Goal: Task Accomplishment & Management: Complete application form

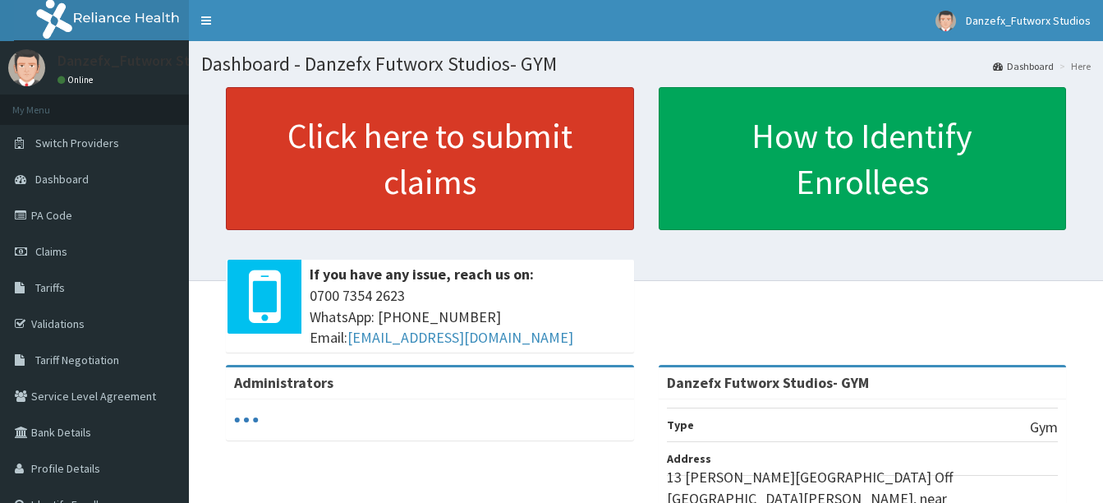
click at [418, 142] on link "Click here to submit claims" at bounding box center [430, 158] width 408 height 143
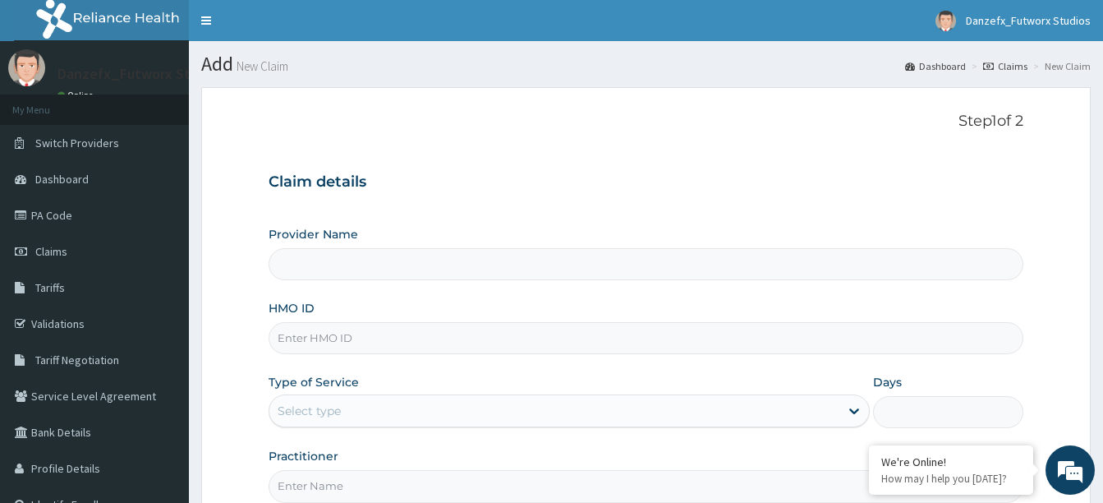
type input "Danzefx Futworx Studios- GYM"
type input "1"
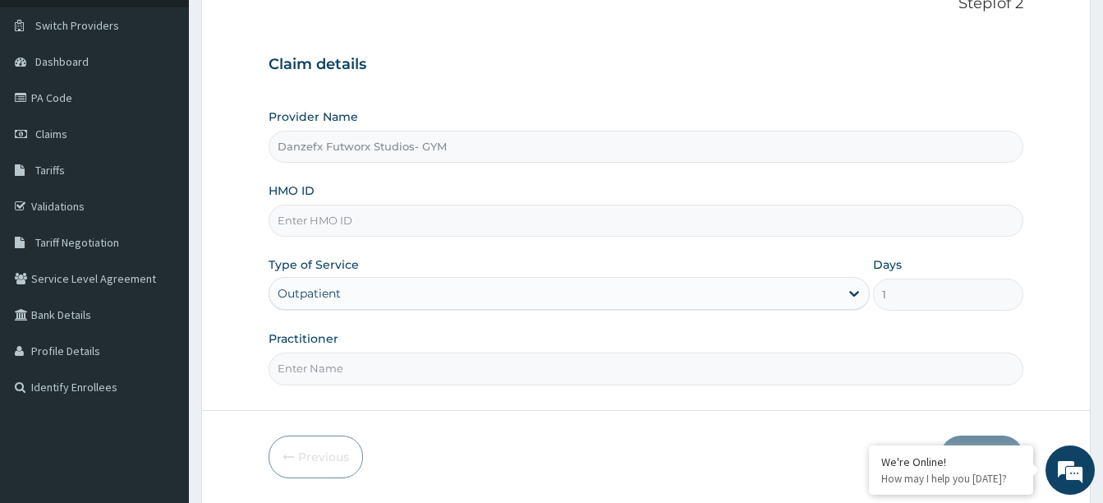
scroll to position [120, 0]
click at [292, 225] on input "HMO ID" at bounding box center [646, 218] width 755 height 32
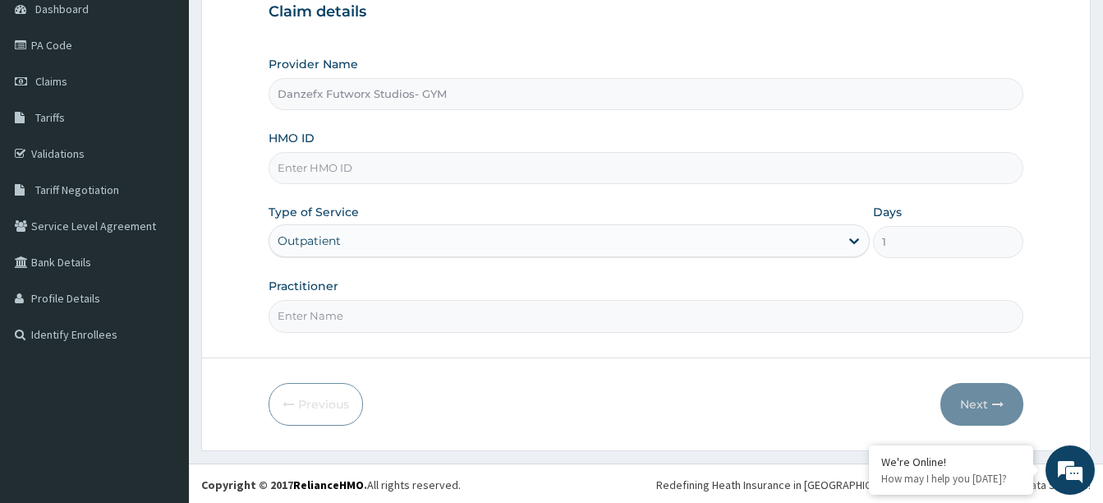
scroll to position [172, 0]
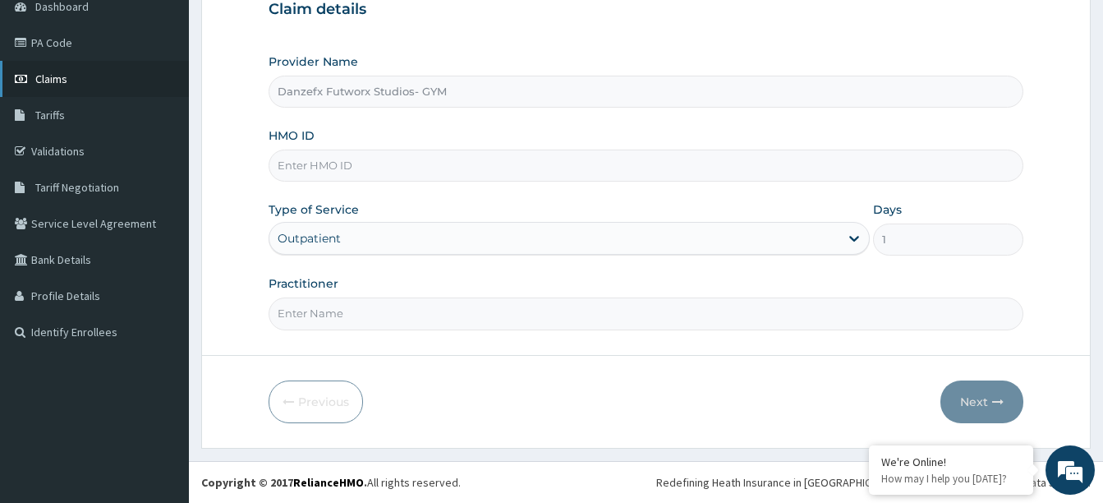
click at [53, 78] on span "Claims" at bounding box center [51, 78] width 32 height 15
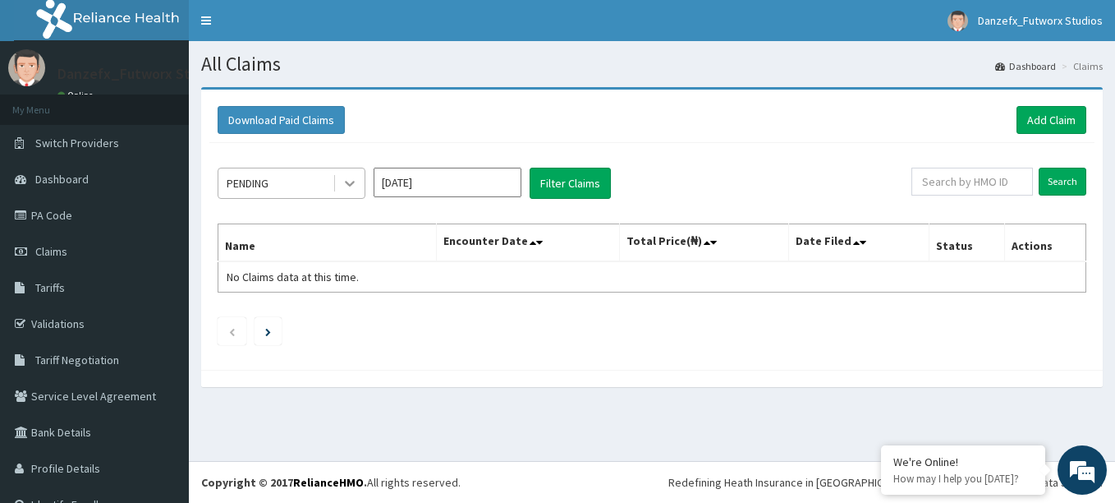
click at [347, 186] on icon at bounding box center [350, 183] width 16 height 16
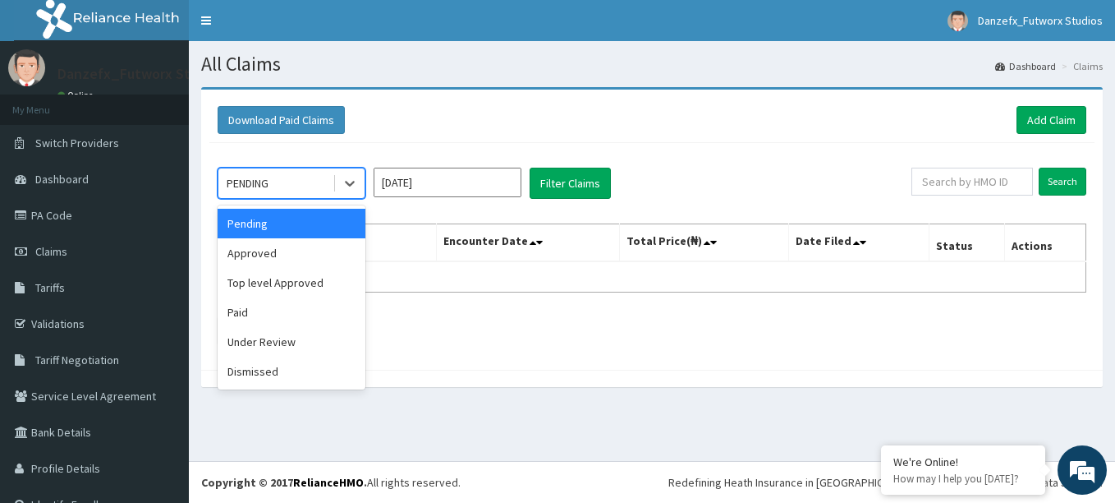
click at [437, 183] on input "[DATE]" at bounding box center [448, 183] width 148 height 30
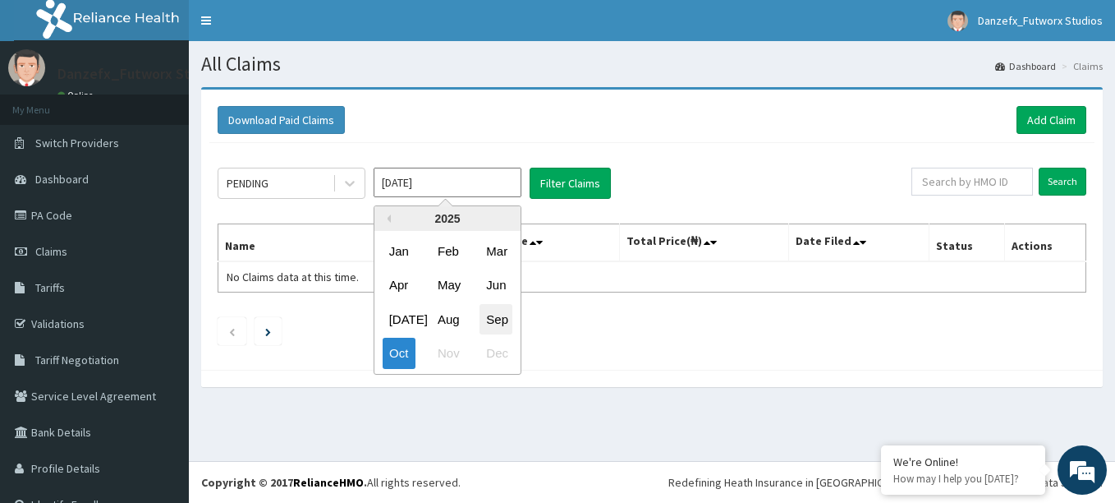
click at [497, 320] on div "Sep" at bounding box center [496, 319] width 33 height 30
type input "Sep 2025"
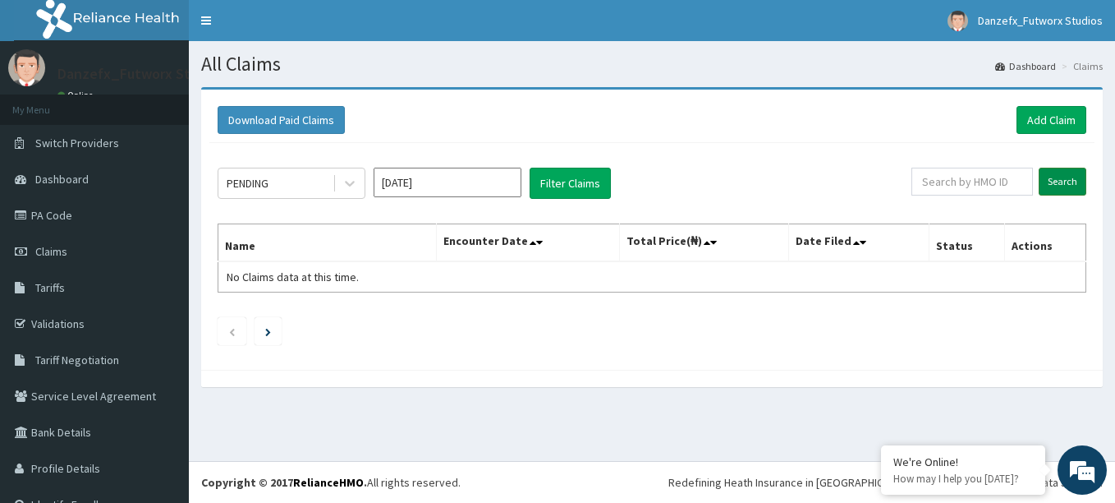
click at [1056, 177] on input "Search" at bounding box center [1063, 182] width 48 height 28
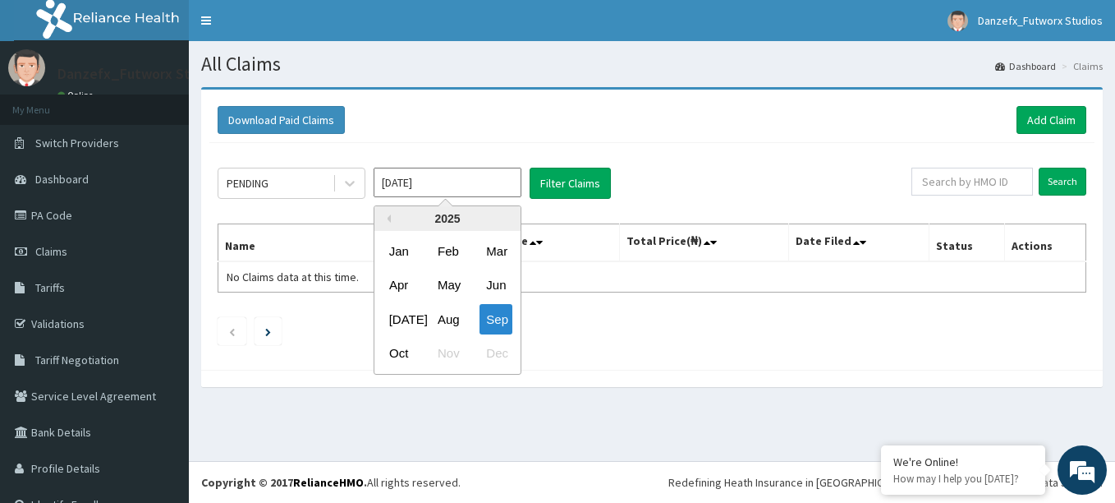
click at [496, 190] on input "Sep 2025" at bounding box center [448, 183] width 148 height 30
click at [502, 183] on input "Oct 2025" at bounding box center [448, 183] width 148 height 30
click at [443, 319] on div "Aug" at bounding box center [447, 319] width 33 height 30
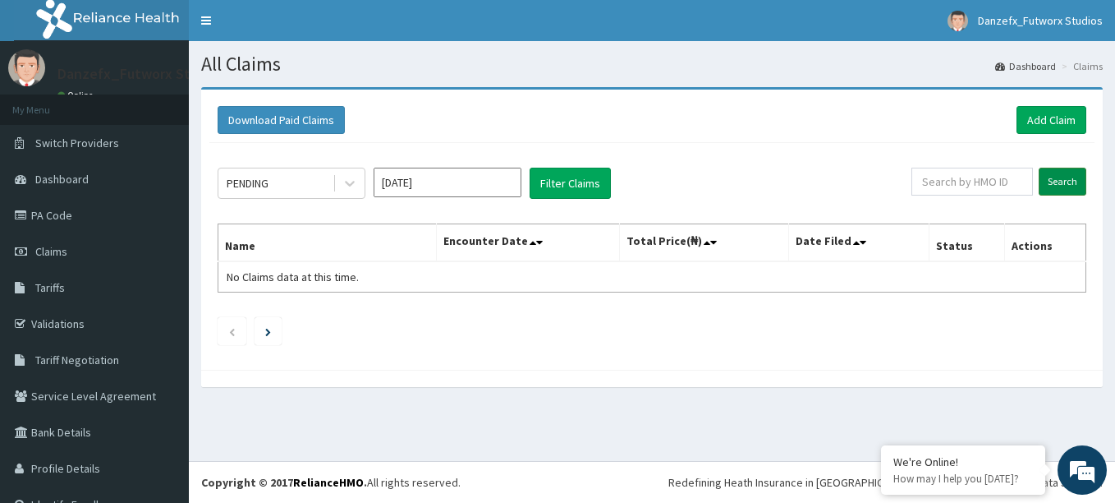
click at [1057, 179] on input "Search" at bounding box center [1063, 182] width 48 height 28
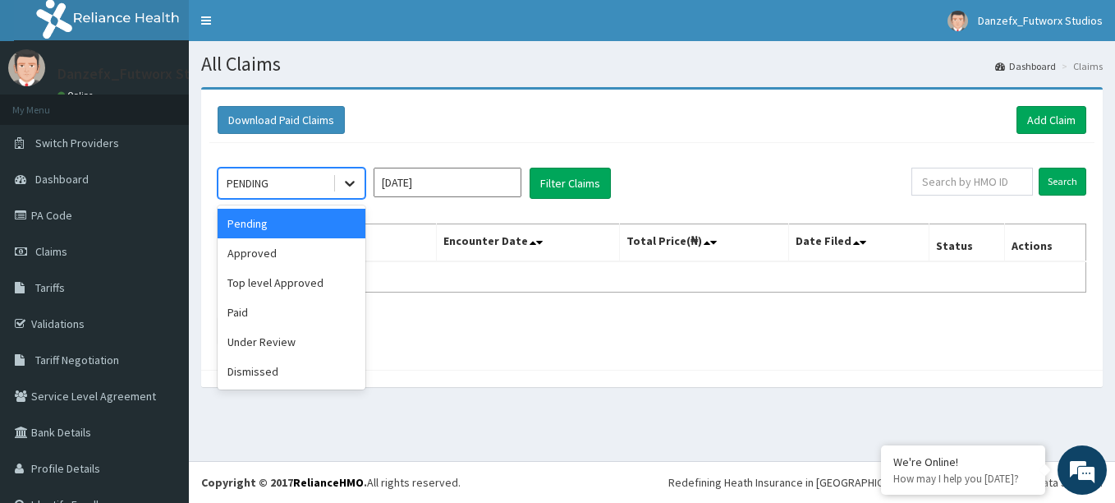
click at [351, 191] on icon at bounding box center [350, 183] width 16 height 16
click at [255, 255] on div "Approved" at bounding box center [292, 253] width 148 height 30
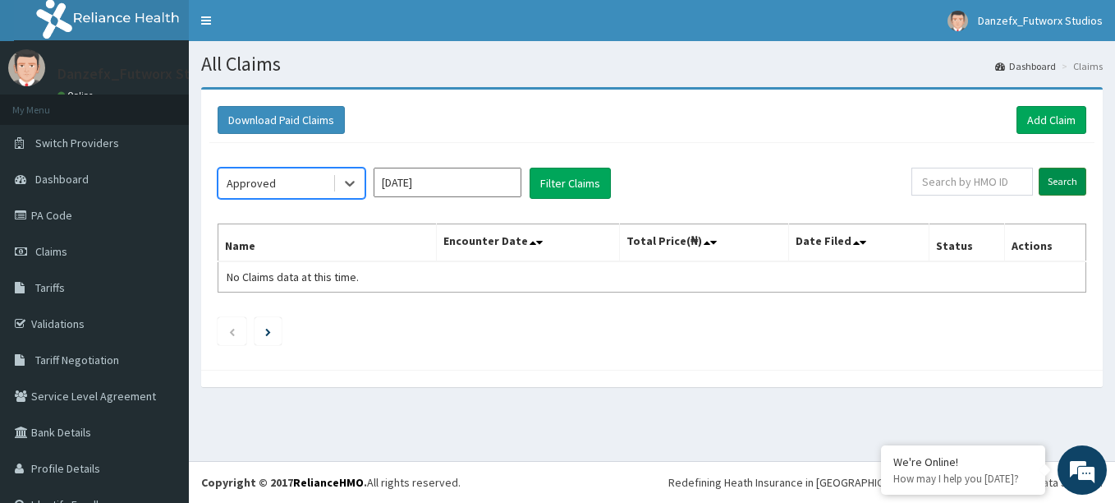
click at [1057, 181] on input "Search" at bounding box center [1063, 182] width 48 height 28
click at [342, 184] on icon at bounding box center [350, 183] width 16 height 16
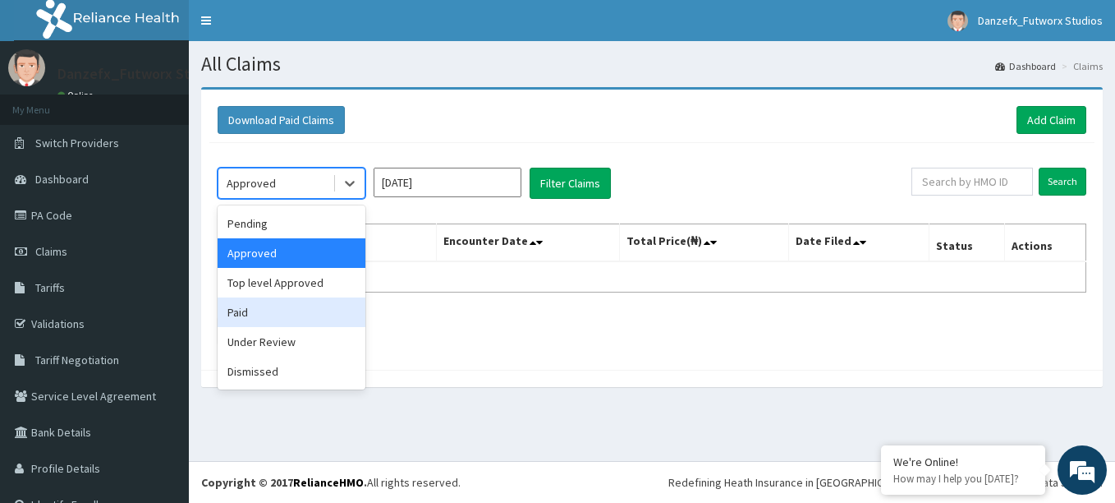
click at [252, 317] on div "Paid" at bounding box center [292, 312] width 148 height 30
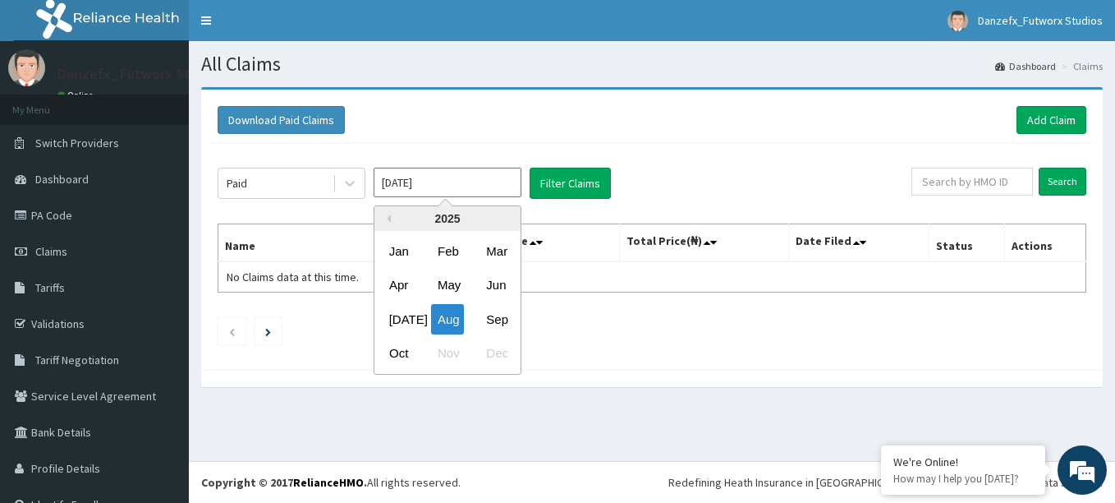
click at [514, 186] on input "Aug 2025" at bounding box center [448, 183] width 148 height 30
click at [449, 281] on div "May" at bounding box center [447, 285] width 33 height 30
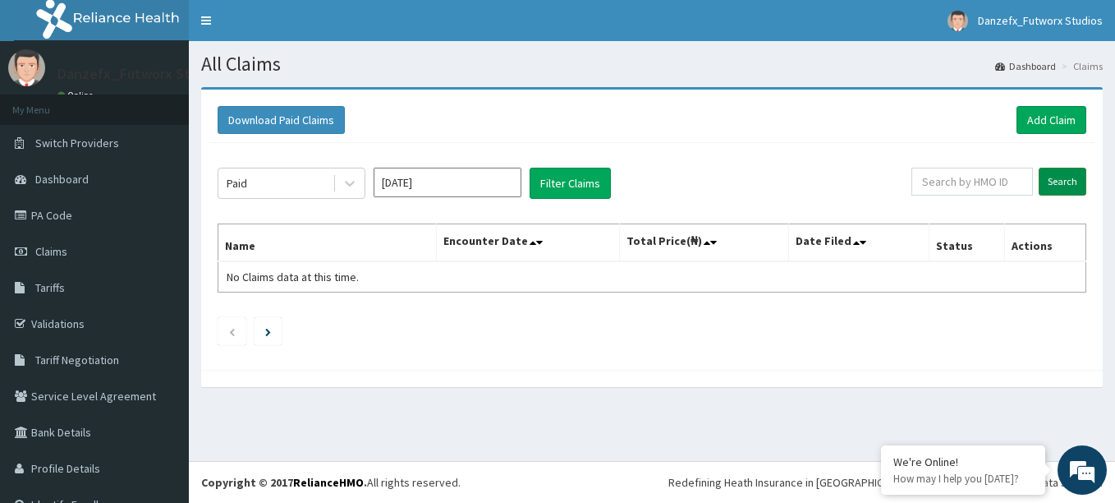
click at [1049, 179] on input "Search" at bounding box center [1063, 182] width 48 height 28
click at [459, 178] on input "May 2025" at bounding box center [448, 183] width 148 height 30
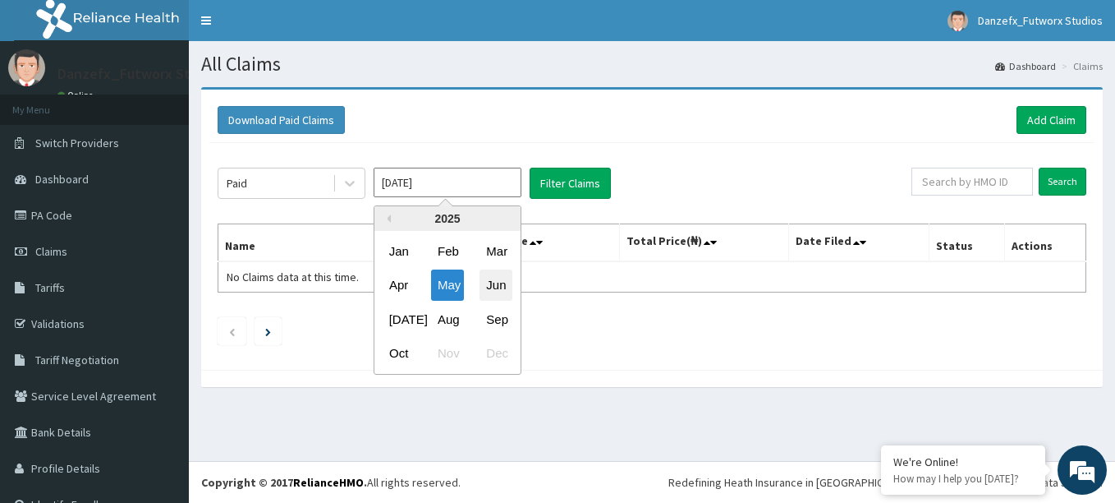
click at [498, 287] on div "Jun" at bounding box center [496, 285] width 33 height 30
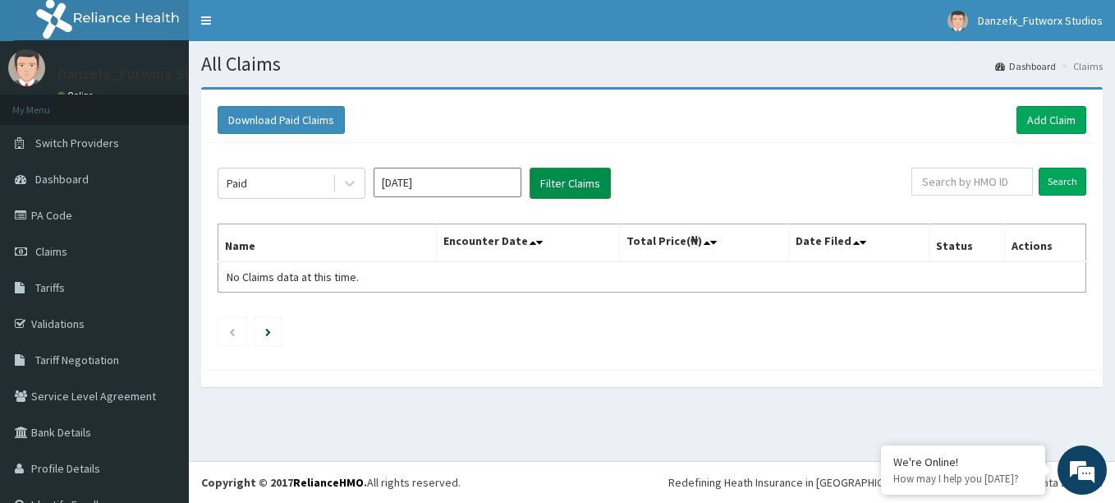
click at [578, 186] on button "Filter Claims" at bounding box center [570, 183] width 81 height 31
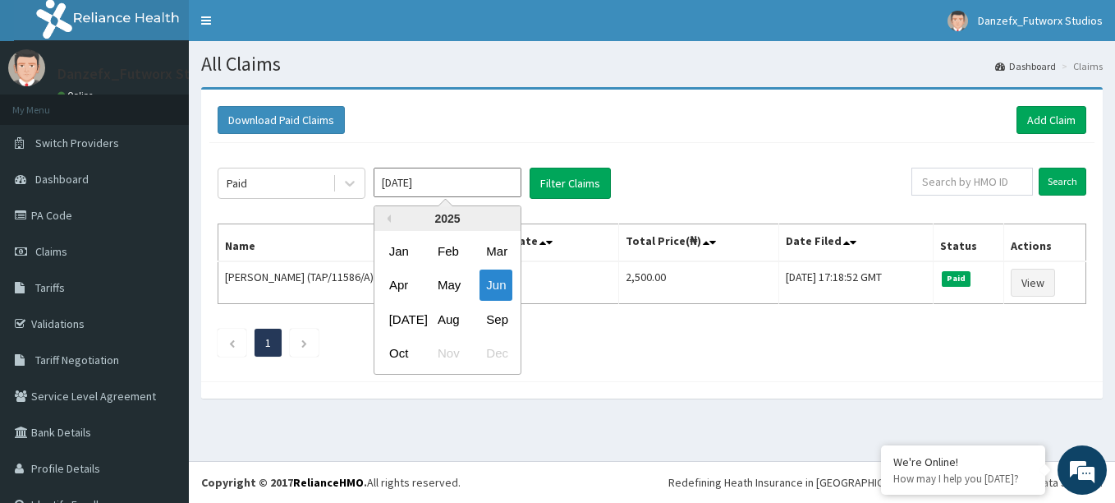
click at [449, 186] on input "Jun 2025" at bounding box center [448, 183] width 148 height 30
click at [394, 319] on div "Jul" at bounding box center [399, 319] width 33 height 30
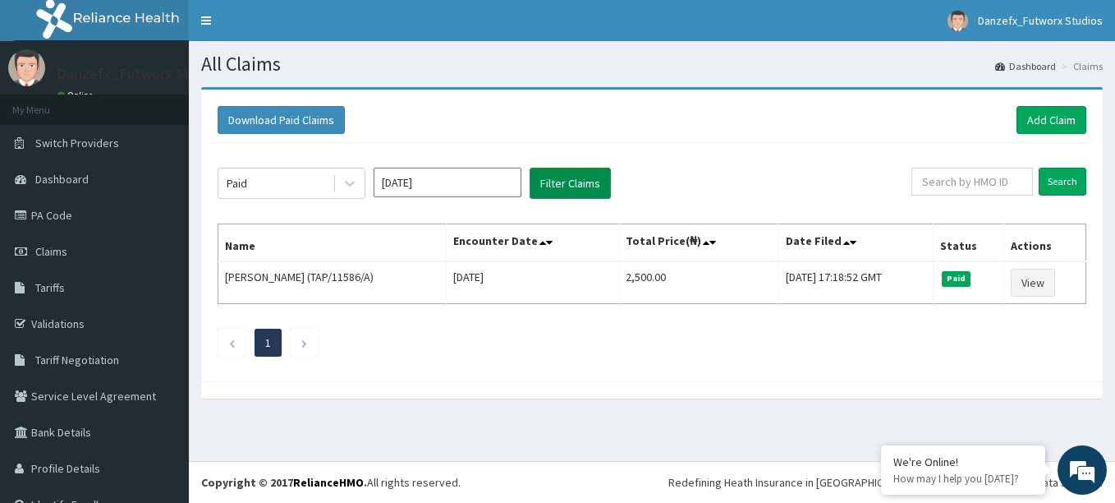
click at [570, 187] on button "Filter Claims" at bounding box center [570, 183] width 81 height 31
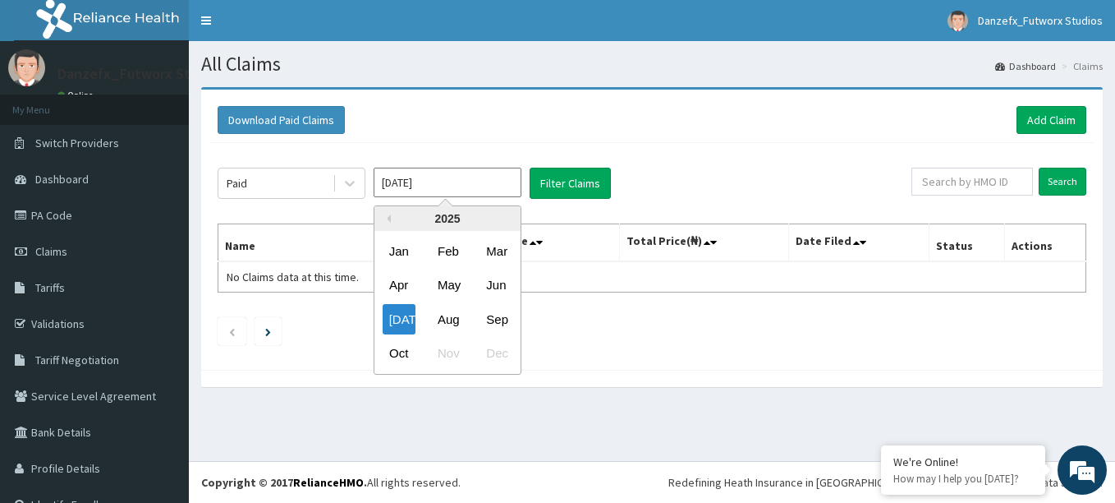
click at [452, 186] on input "Jul 2025" at bounding box center [448, 183] width 148 height 30
click at [446, 323] on div "Aug" at bounding box center [447, 319] width 33 height 30
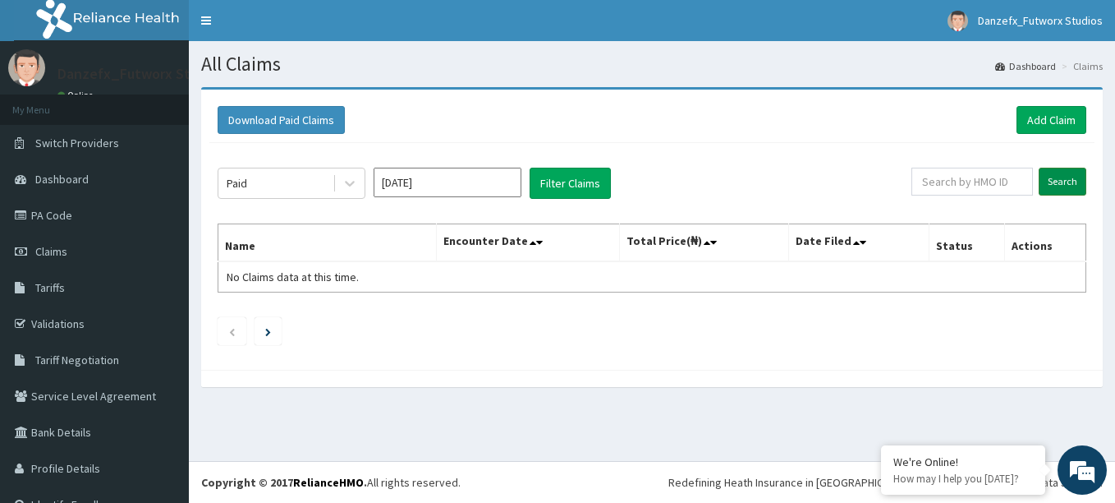
click at [1054, 183] on input "Search" at bounding box center [1063, 182] width 48 height 28
click at [416, 194] on input "Aug 2025" at bounding box center [448, 183] width 148 height 30
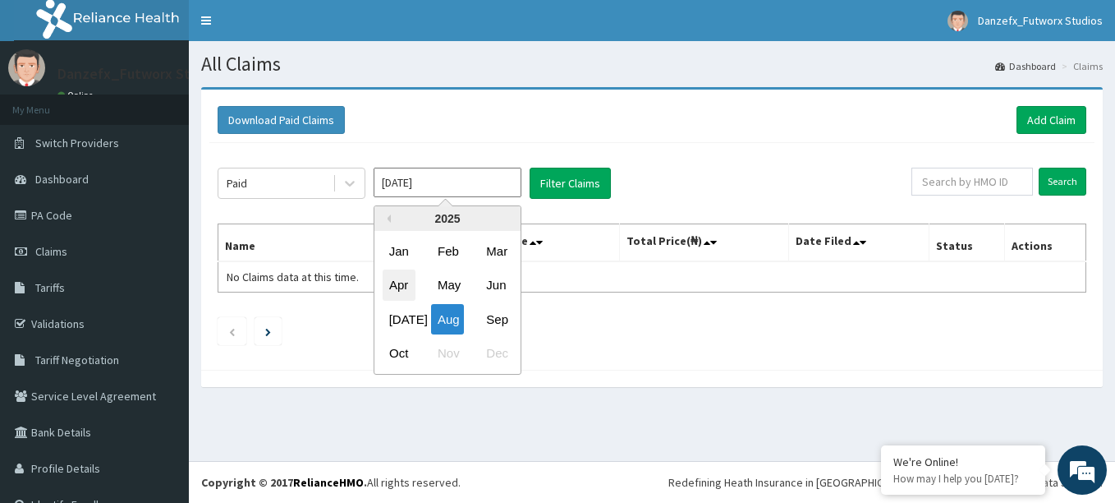
click at [397, 287] on div "Apr" at bounding box center [399, 285] width 33 height 30
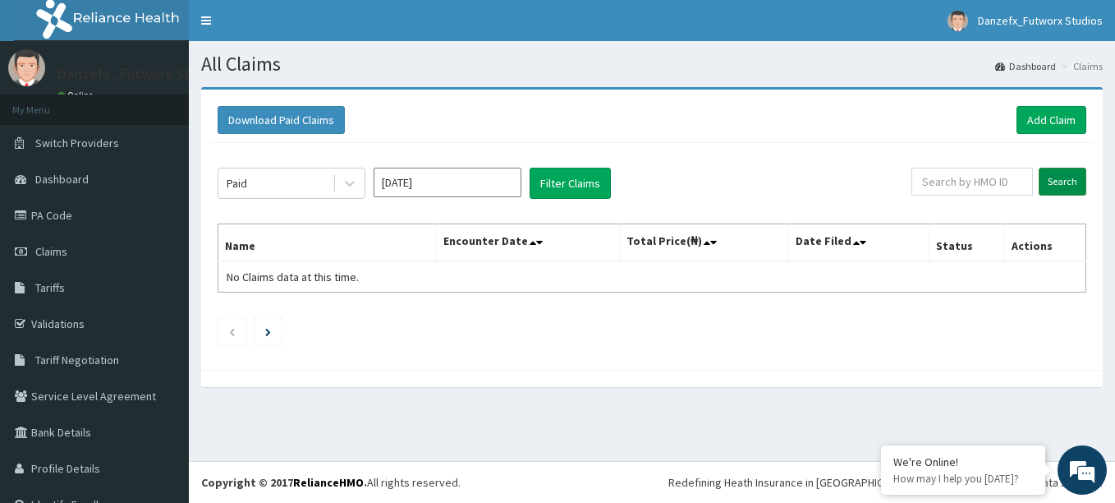
click at [1056, 186] on input "Search" at bounding box center [1063, 182] width 48 height 28
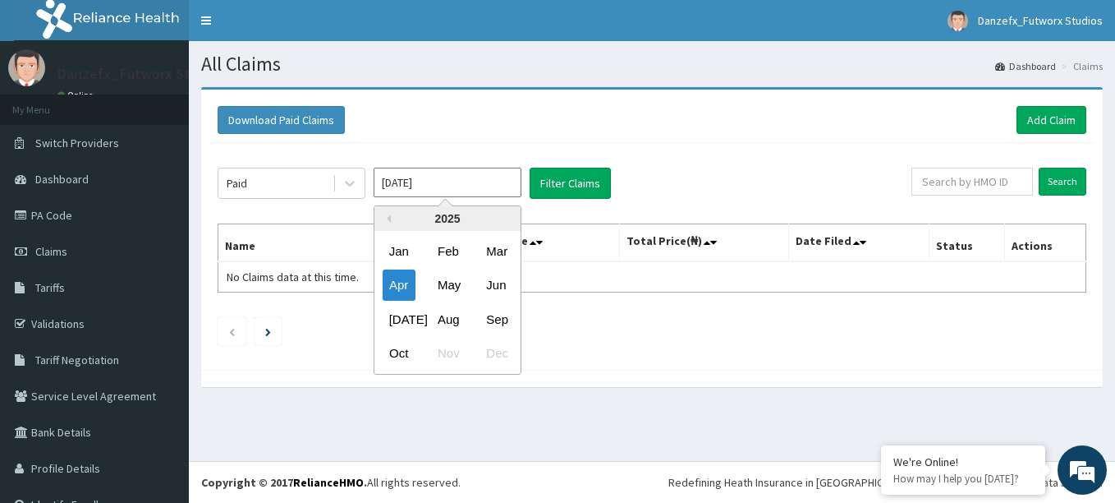
click at [471, 186] on input "Apr 2025" at bounding box center [448, 183] width 148 height 30
click at [349, 185] on icon at bounding box center [350, 184] width 10 height 6
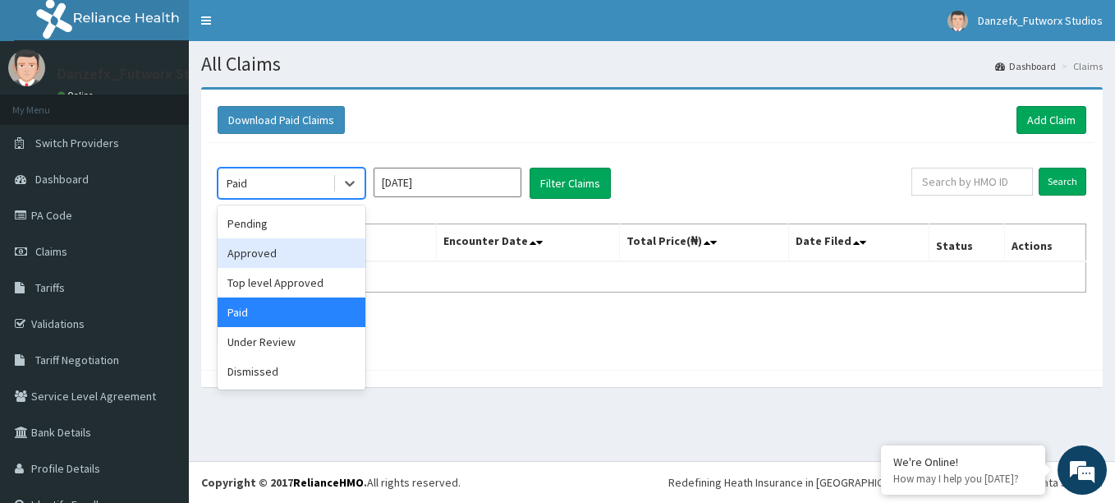
click at [251, 246] on div "Approved" at bounding box center [292, 253] width 148 height 30
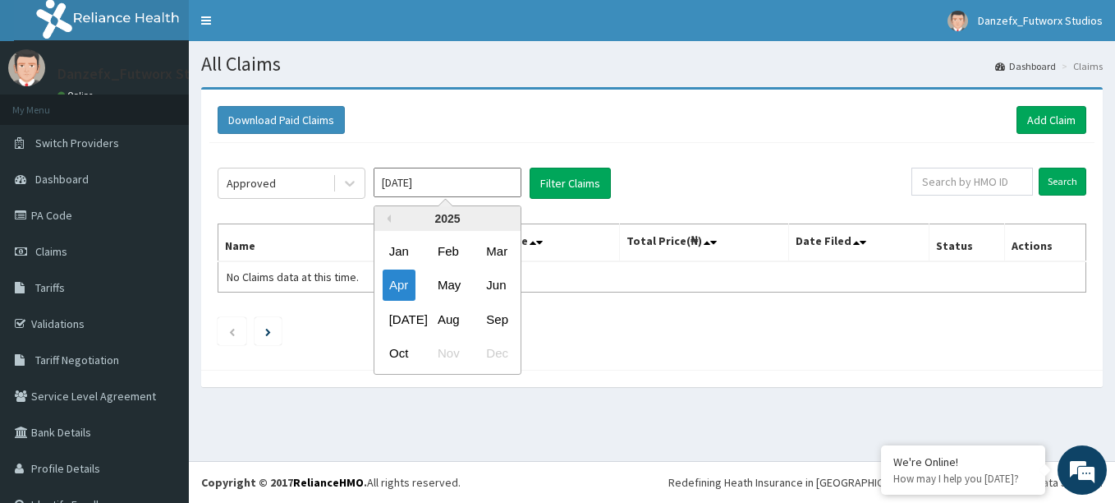
click at [498, 186] on input "Apr 2025" at bounding box center [448, 183] width 148 height 30
click at [448, 287] on div "May" at bounding box center [447, 285] width 33 height 30
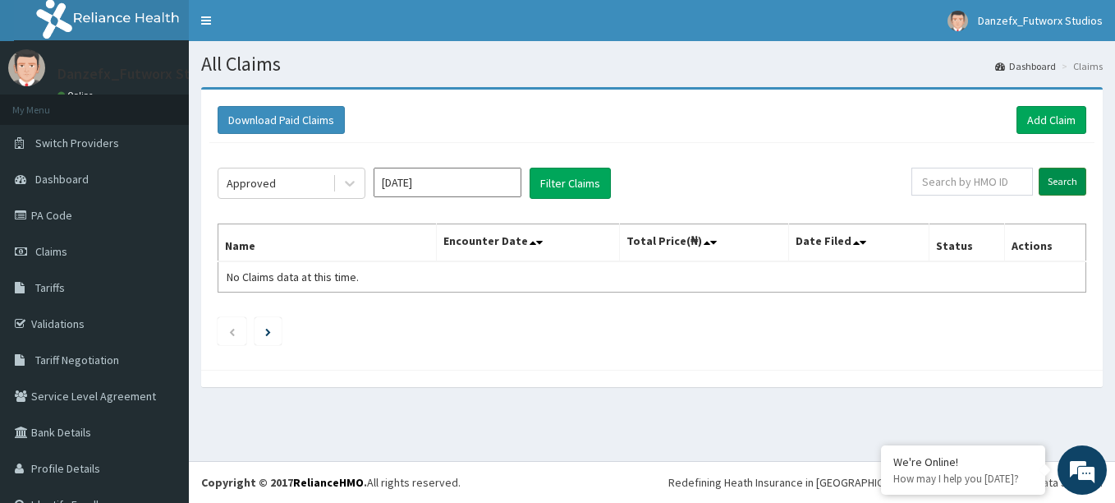
click at [1049, 182] on input "Search" at bounding box center [1063, 182] width 48 height 28
click at [508, 190] on input "May 2025" at bounding box center [448, 183] width 148 height 30
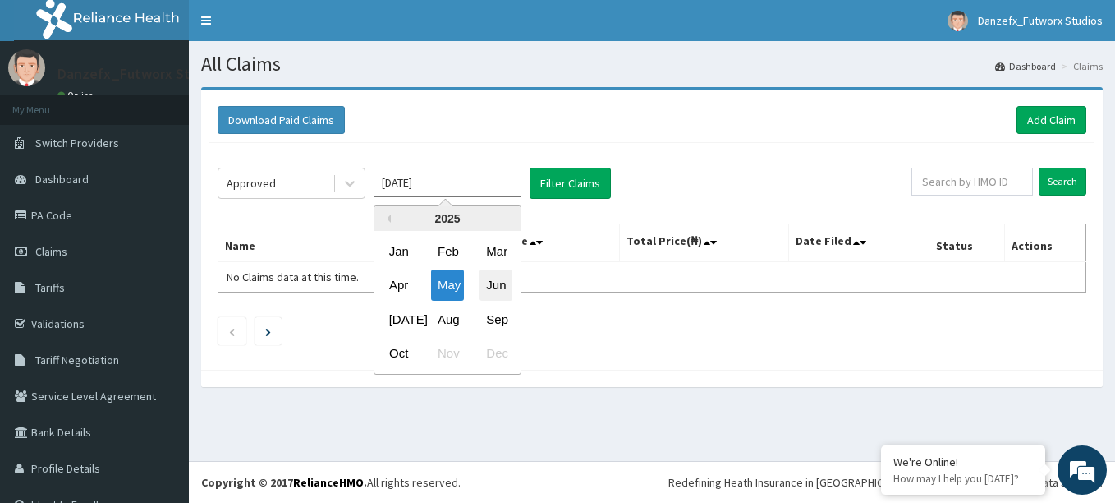
click at [503, 274] on div "Jun" at bounding box center [496, 285] width 33 height 30
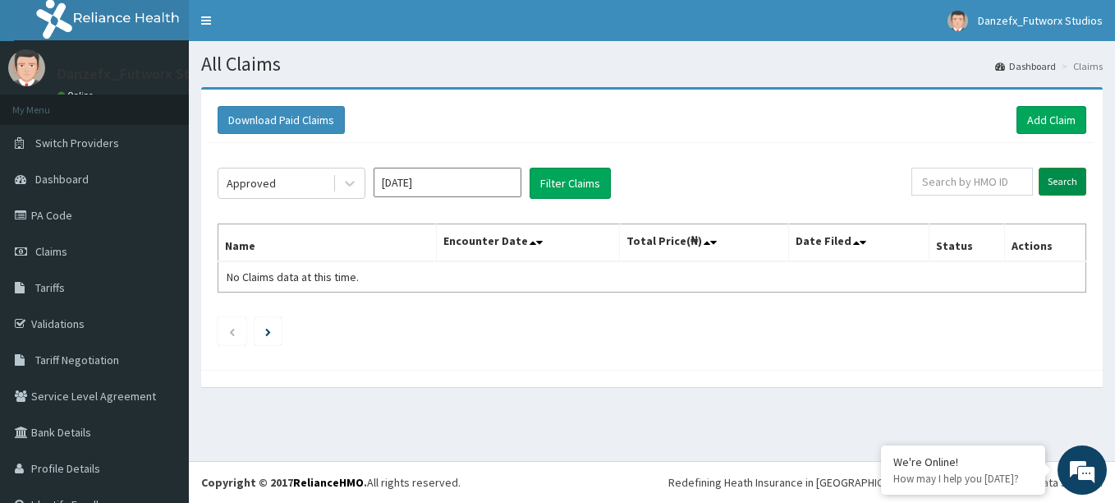
click at [1043, 181] on input "Search" at bounding box center [1063, 182] width 48 height 28
click at [348, 190] on icon at bounding box center [350, 183] width 16 height 16
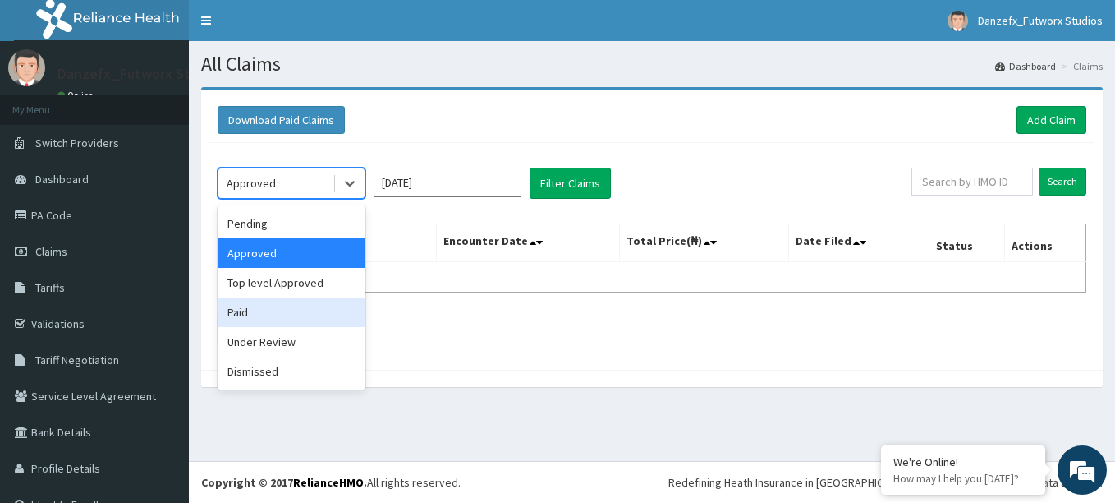
click at [250, 322] on div "Paid" at bounding box center [292, 312] width 148 height 30
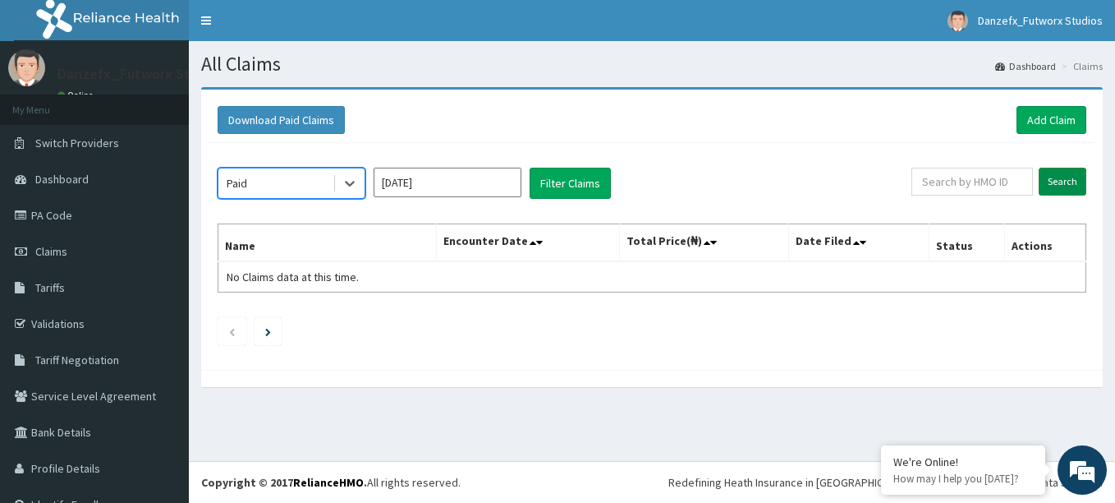
click at [1066, 179] on input "Search" at bounding box center [1063, 182] width 48 height 28
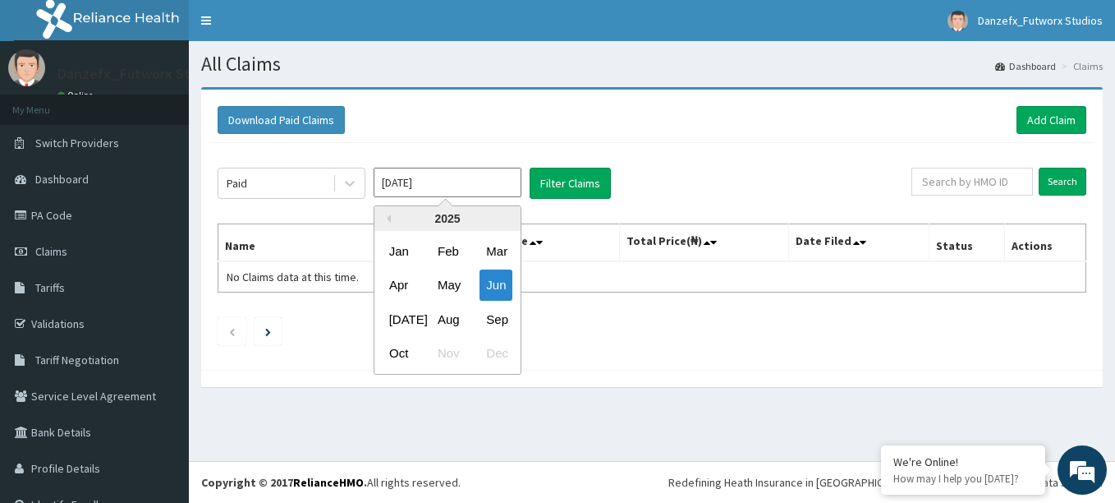
click at [503, 184] on input "Jun 2025" at bounding box center [448, 183] width 148 height 30
click at [440, 282] on div "May" at bounding box center [447, 285] width 33 height 30
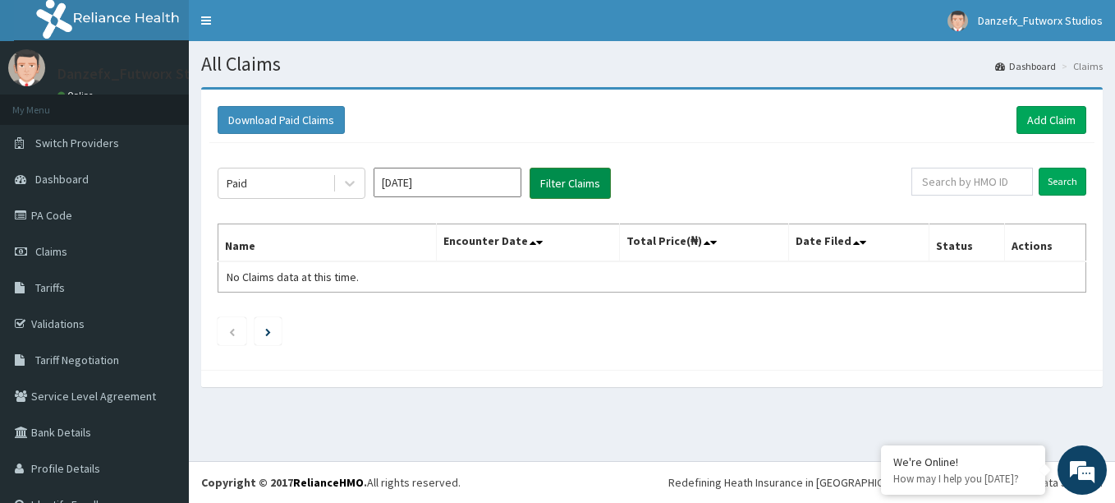
click at [566, 178] on button "Filter Claims" at bounding box center [570, 183] width 81 height 31
click at [1055, 190] on input "Search" at bounding box center [1063, 182] width 48 height 28
click at [501, 187] on input "May 2025" at bounding box center [448, 183] width 148 height 30
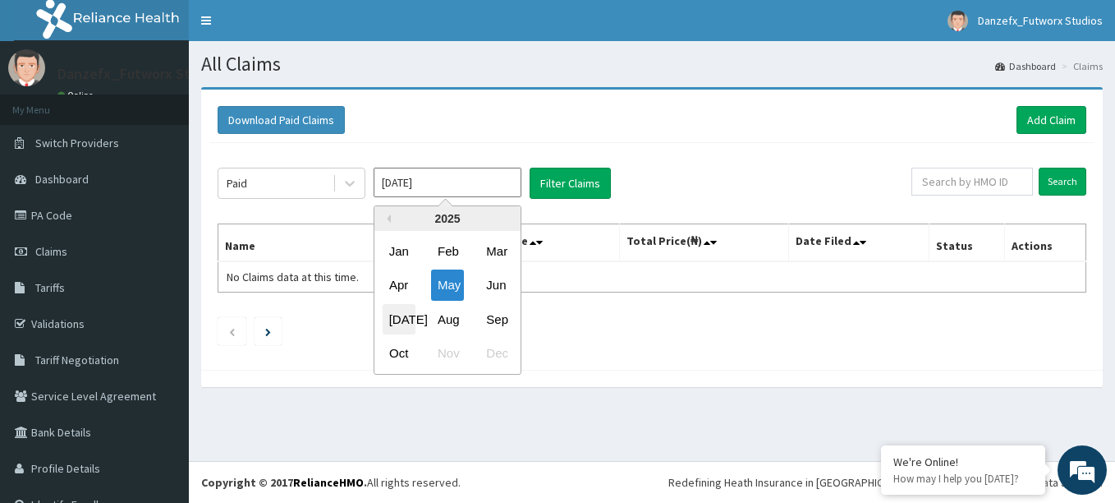
click at [401, 318] on div "Jul" at bounding box center [399, 319] width 33 height 30
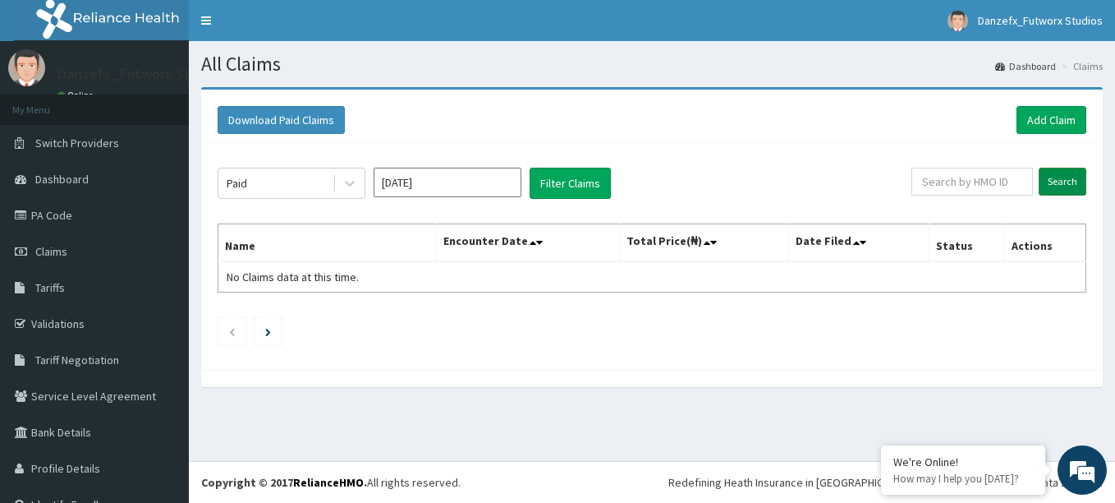
click at [1059, 181] on input "Search" at bounding box center [1063, 182] width 48 height 28
click at [441, 180] on input "Jul 2025" at bounding box center [448, 183] width 148 height 30
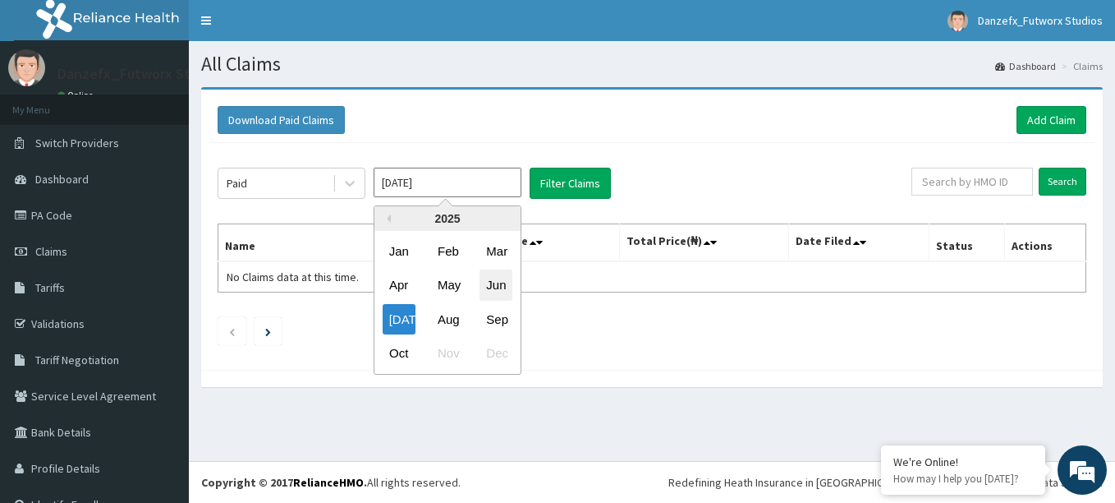
click at [495, 283] on div "Jun" at bounding box center [496, 285] width 33 height 30
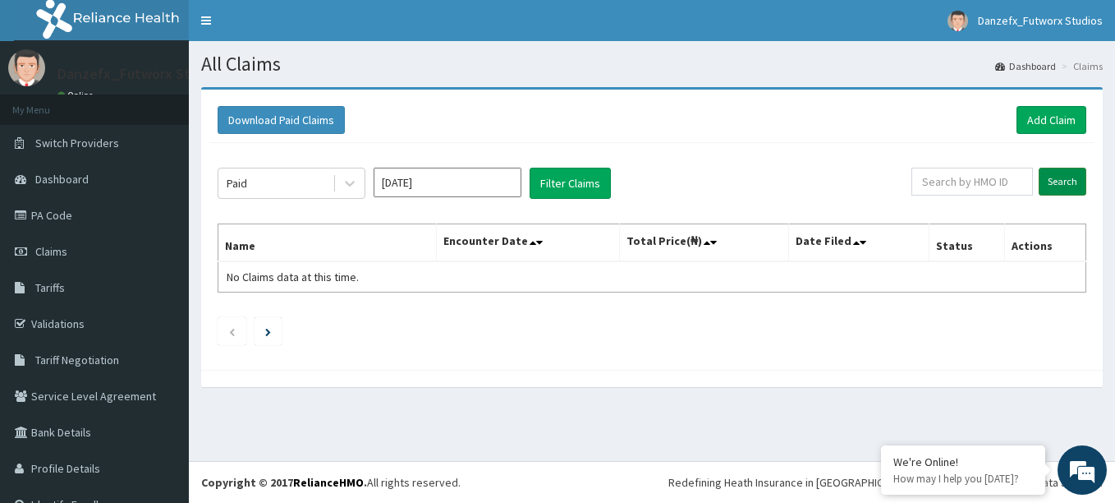
click at [1055, 173] on input "Search" at bounding box center [1063, 182] width 48 height 28
click at [416, 184] on input "Jun 2025" at bounding box center [448, 183] width 148 height 30
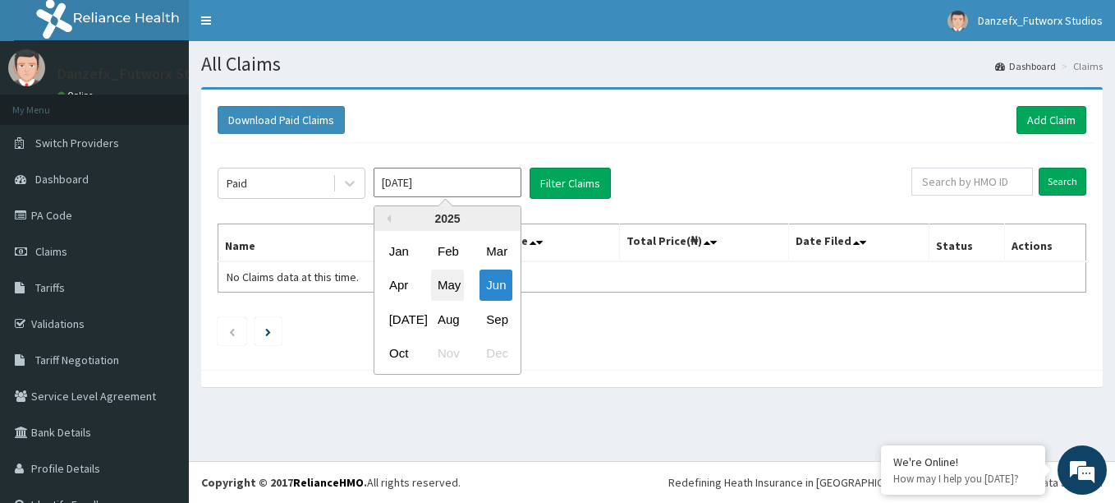
click at [454, 285] on div "May" at bounding box center [447, 285] width 33 height 30
type input "May 2025"
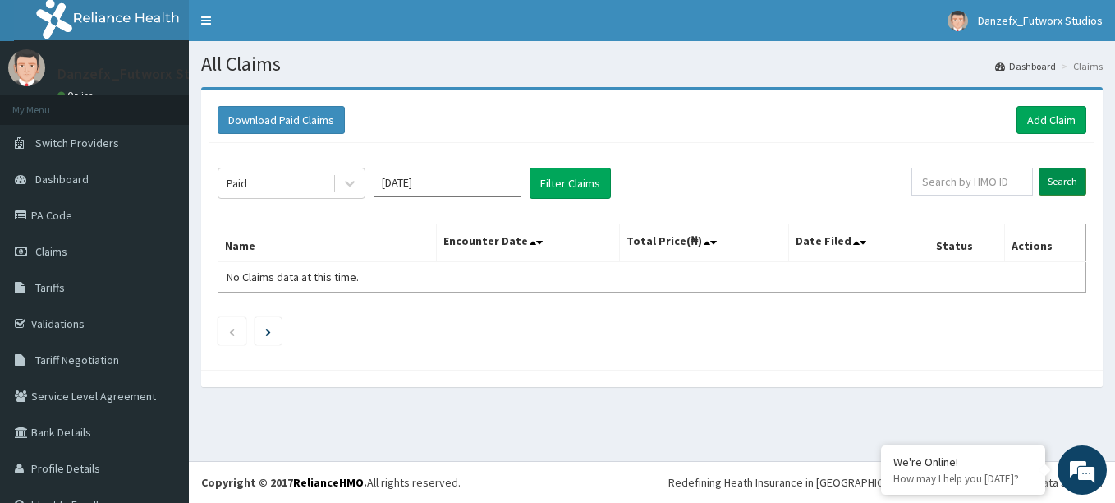
click at [1063, 184] on input "Search" at bounding box center [1063, 182] width 48 height 28
click at [347, 186] on icon at bounding box center [350, 183] width 16 height 16
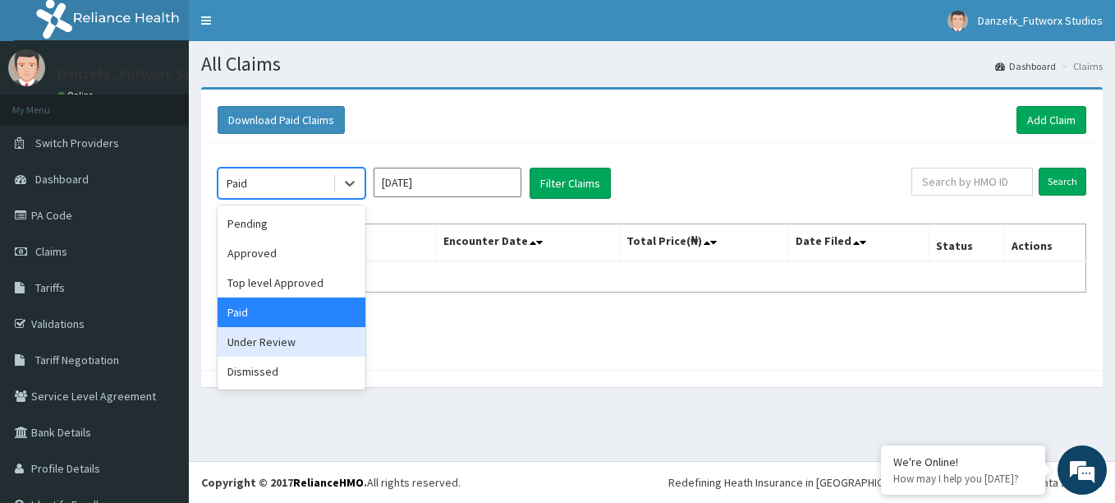
click at [299, 333] on div "Under Review" at bounding box center [292, 342] width 148 height 30
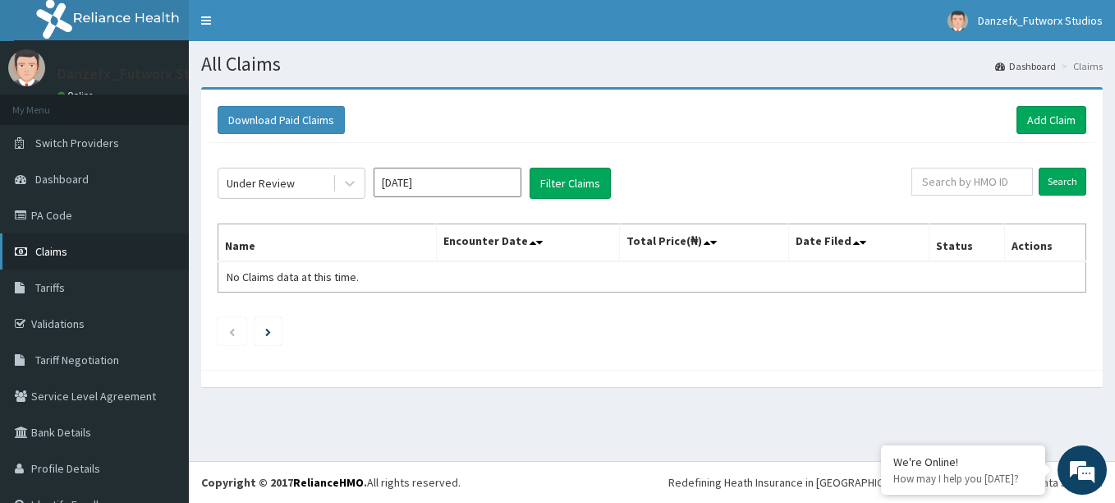
click at [61, 255] on span "Claims" at bounding box center [51, 251] width 32 height 15
click at [57, 215] on link "PA Code" at bounding box center [94, 215] width 189 height 36
click at [1027, 125] on link "Add Claim" at bounding box center [1052, 120] width 70 height 28
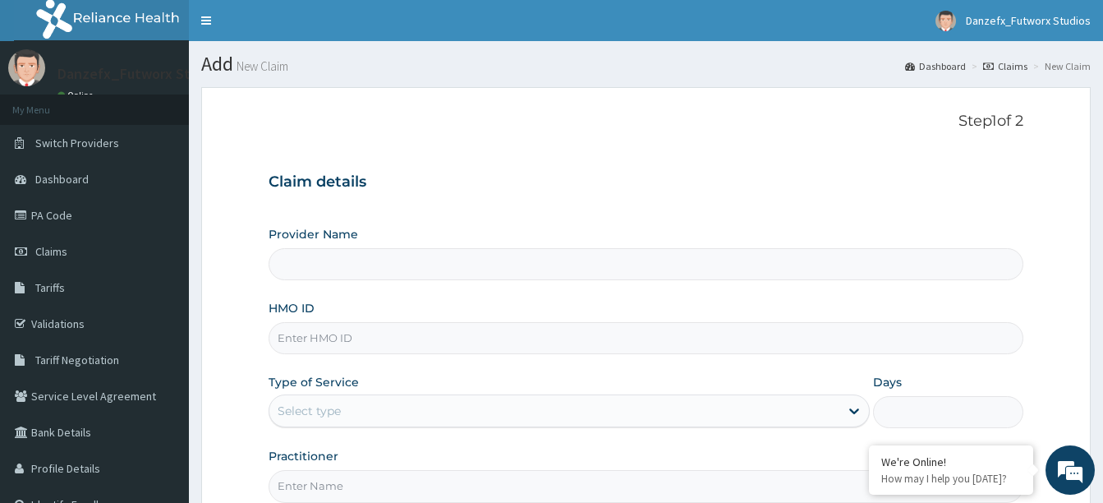
type input "Danzefx Futworx Studios- GYM"
type input "1"
click at [316, 350] on input "HMO ID" at bounding box center [646, 338] width 755 height 32
paste input "TCE/10371/A"
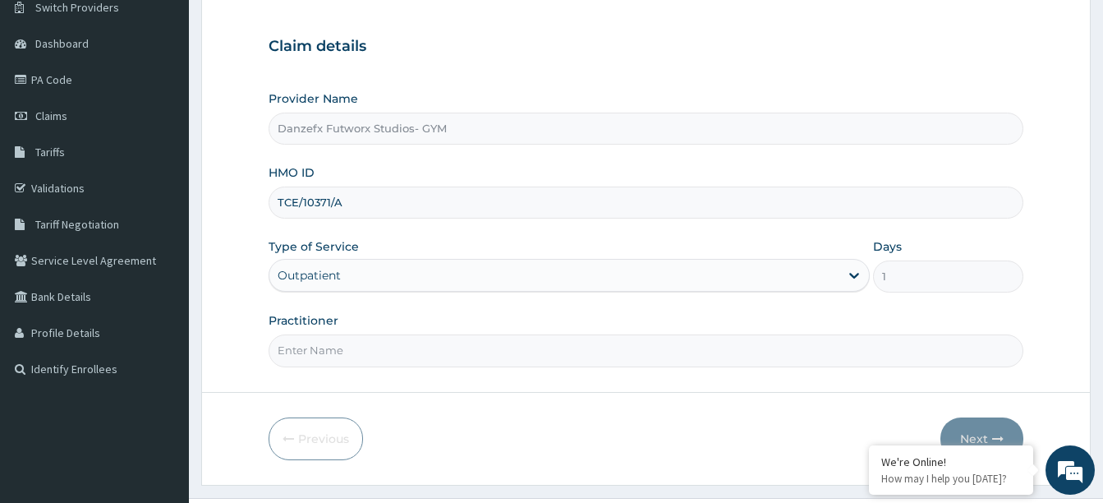
scroll to position [172, 0]
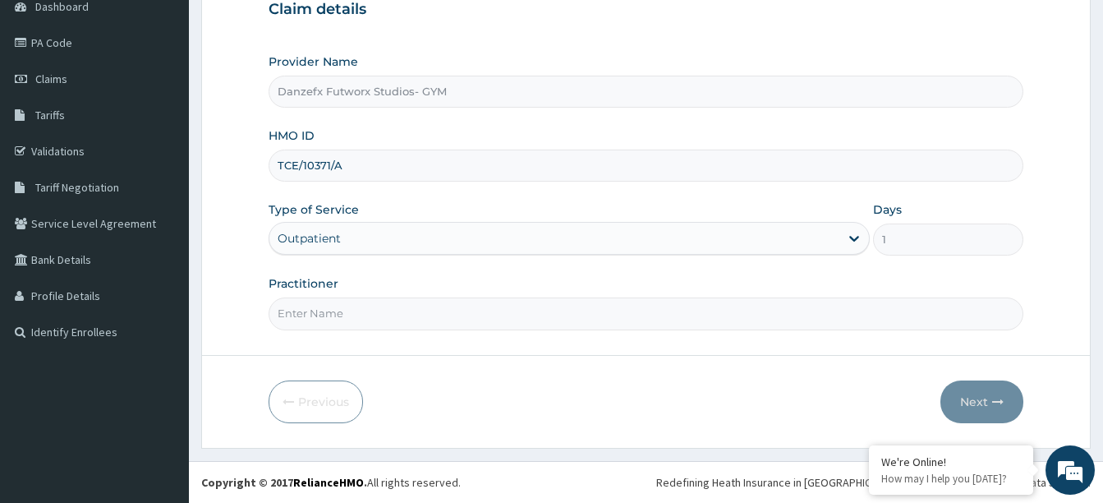
type input "TCE/10371/A"
click at [315, 320] on input "Practitioner" at bounding box center [646, 313] width 755 height 32
type input "Koffi"
click at [975, 401] on button "Next" at bounding box center [981, 401] width 83 height 43
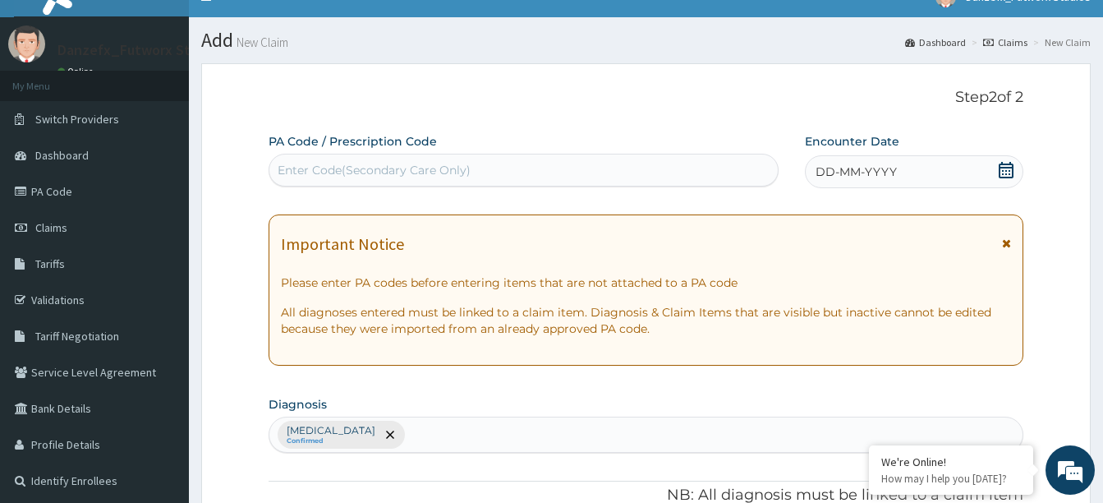
scroll to position [0, 0]
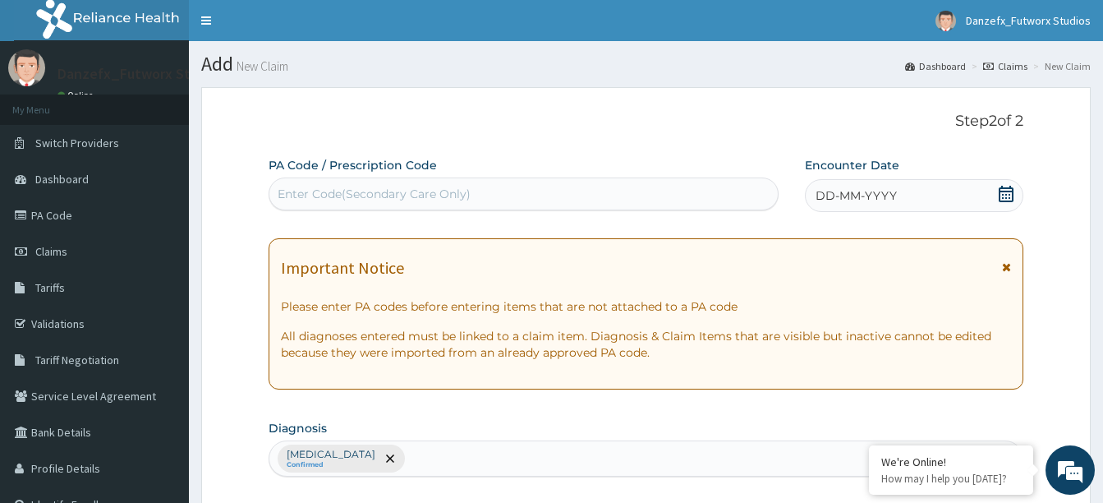
click at [310, 193] on div "Enter Code(Secondary Care Only)" at bounding box center [374, 194] width 193 height 16
paste input "PA/40298B"
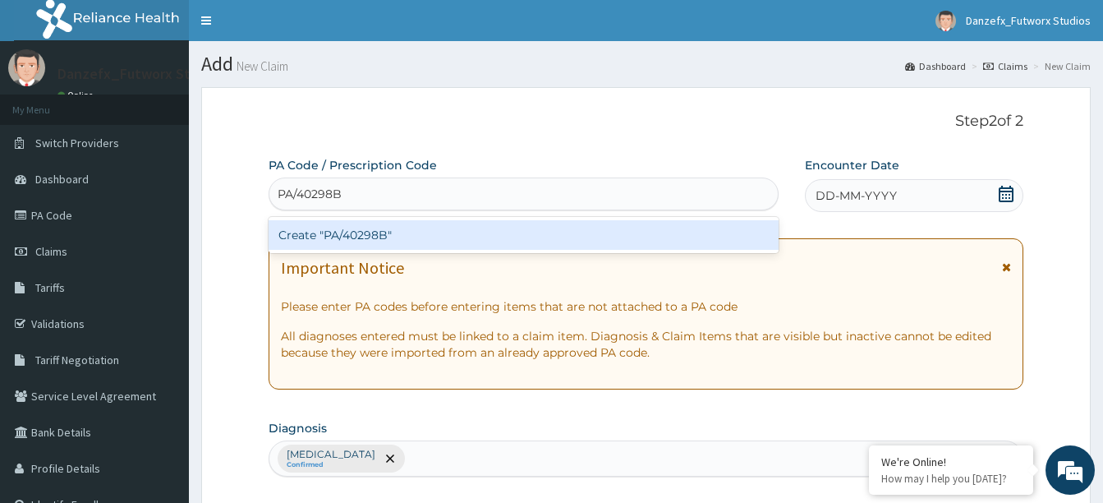
type input "PA/40298B"
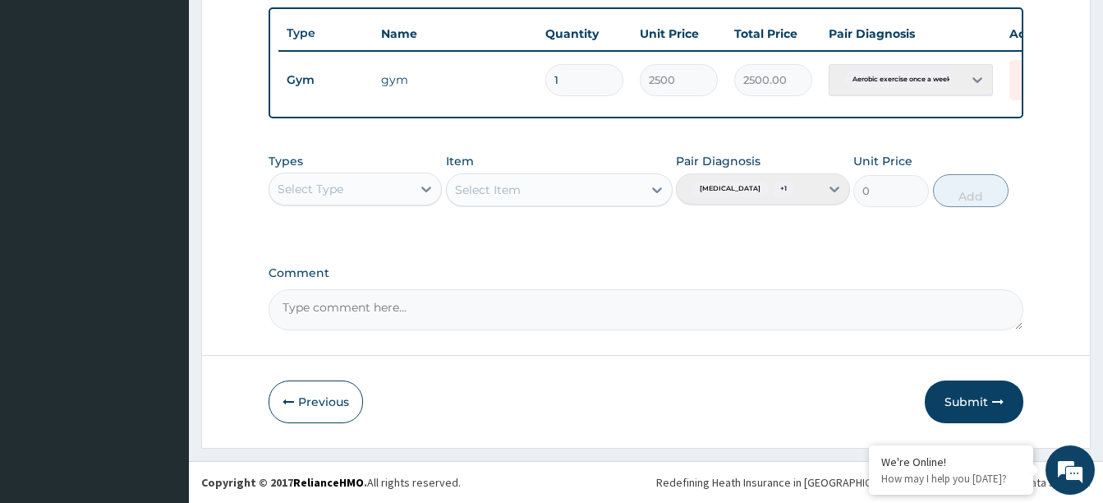
scroll to position [629, 0]
click at [960, 399] on button "Submit" at bounding box center [974, 401] width 99 height 43
click at [967, 401] on button "Submit" at bounding box center [974, 401] width 99 height 43
click at [833, 185] on div "Pair Diagnosis Lack of physical exercise + 1" at bounding box center [762, 180] width 173 height 54
click at [835, 186] on div "Pair Diagnosis Lack of physical exercise + 1" at bounding box center [762, 180] width 173 height 54
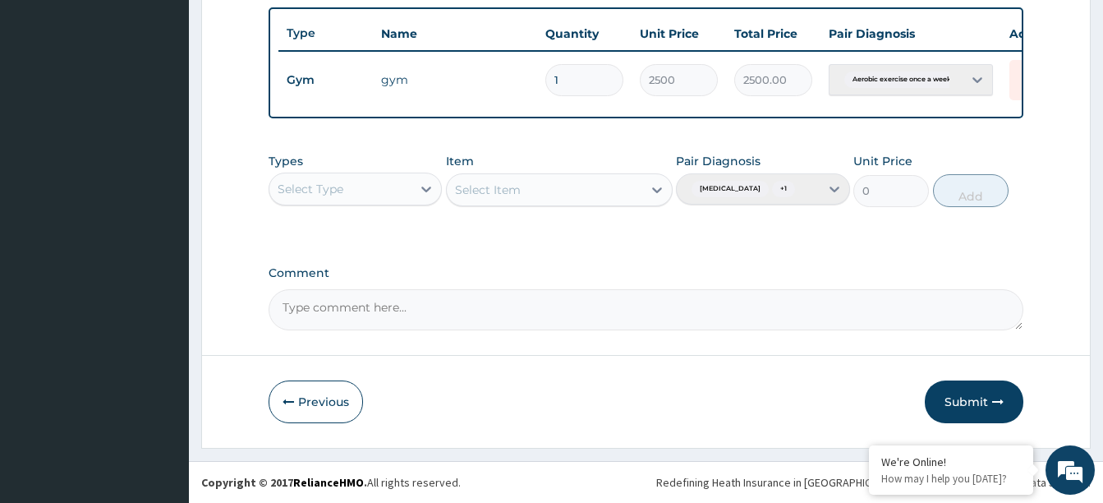
click at [835, 186] on div "Pair Diagnosis Lack of physical exercise + 1" at bounding box center [762, 180] width 173 height 54
click at [967, 399] on button "Submit" at bounding box center [974, 401] width 99 height 43
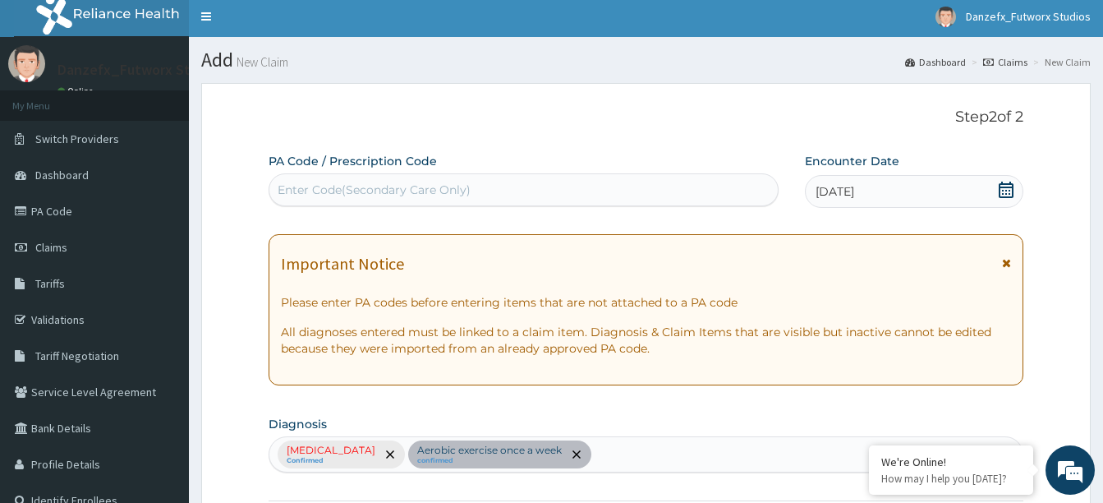
scroll to position [2, 0]
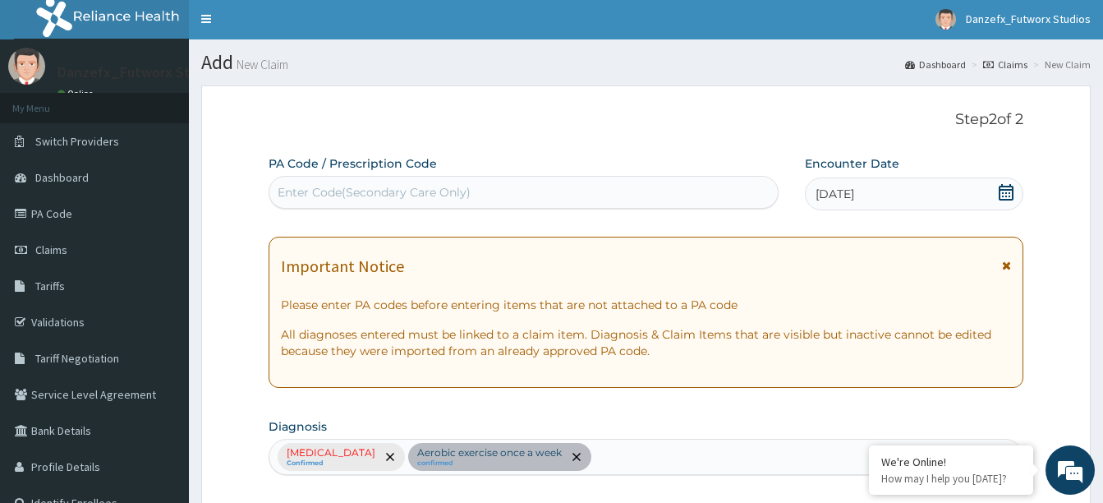
click at [304, 194] on div "Enter Code(Secondary Care Only)" at bounding box center [374, 192] width 193 height 16
paste input "PA/40298B"
type input "PA/40298B"
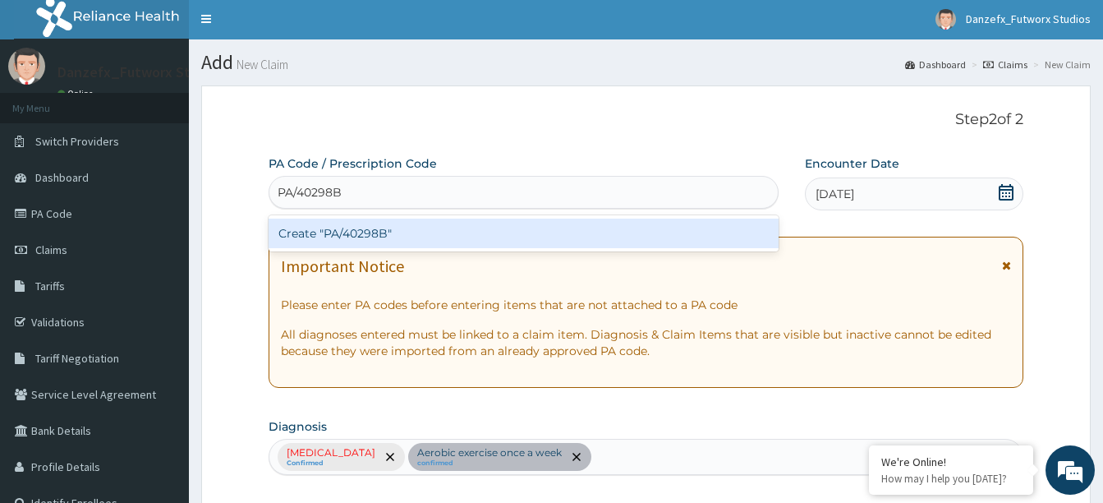
click at [343, 236] on div "Create "PA/40298B"" at bounding box center [524, 233] width 510 height 30
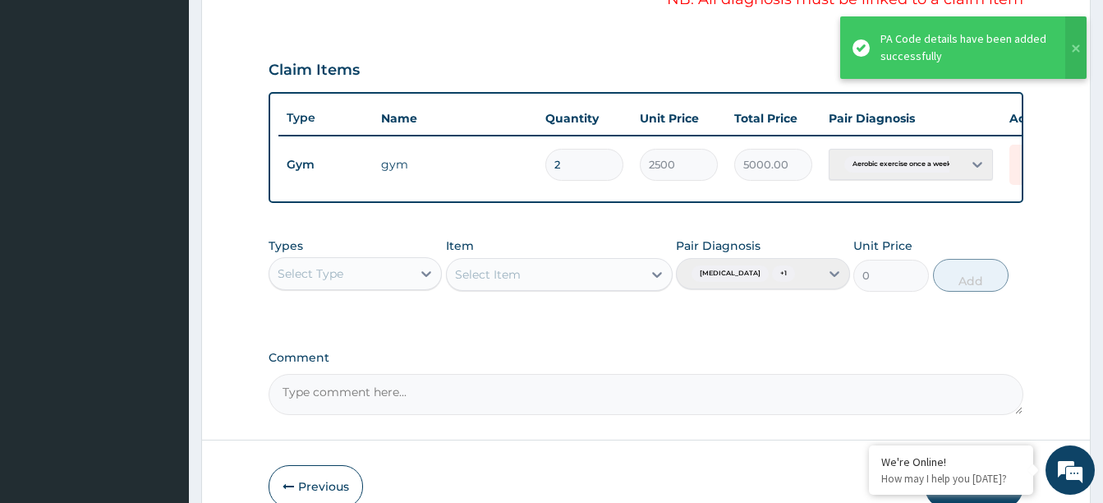
scroll to position [535, 0]
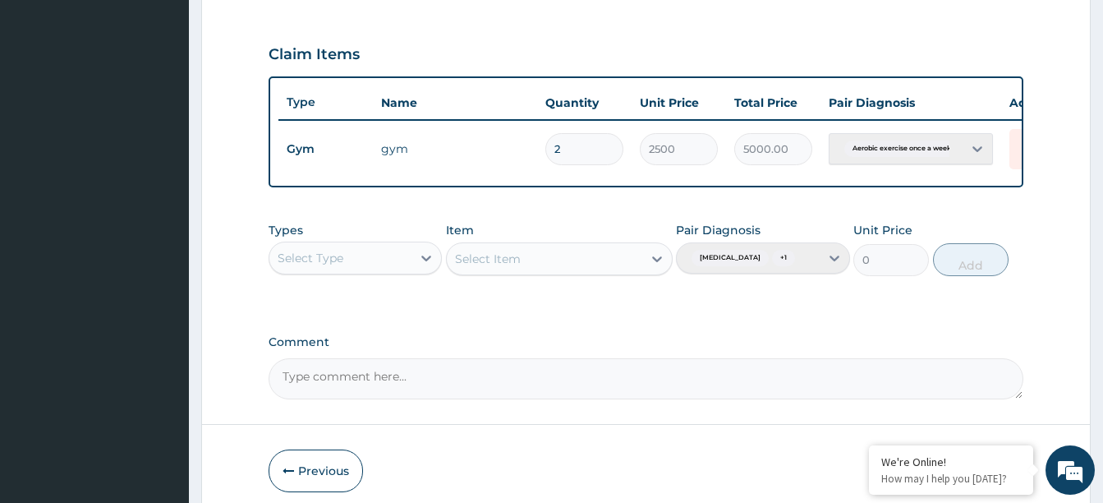
click at [833, 276] on div "Pair Diagnosis Lack of physical exercise + 1" at bounding box center [762, 249] width 173 height 54
click at [659, 272] on div "Select Item" at bounding box center [559, 258] width 227 height 33
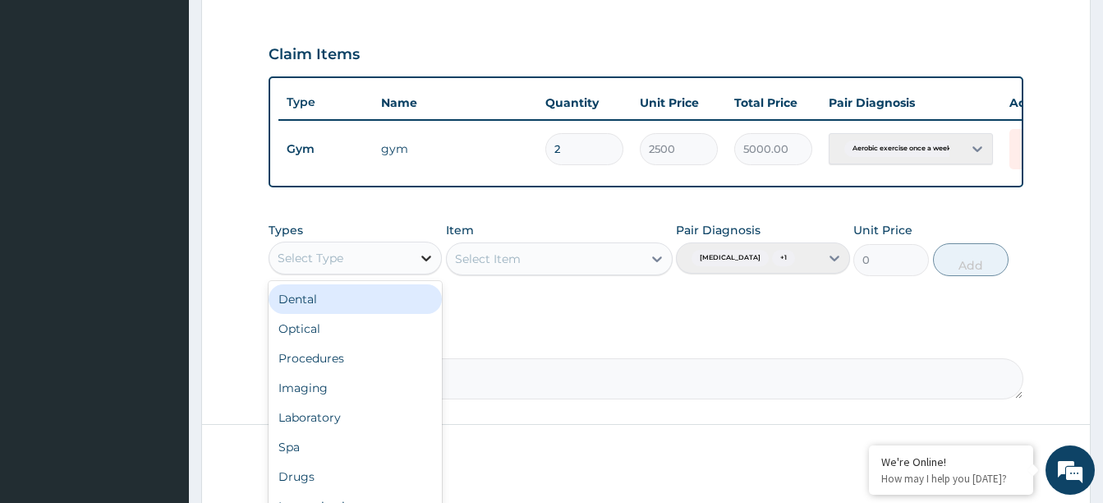
click at [425, 261] on icon at bounding box center [427, 258] width 10 height 6
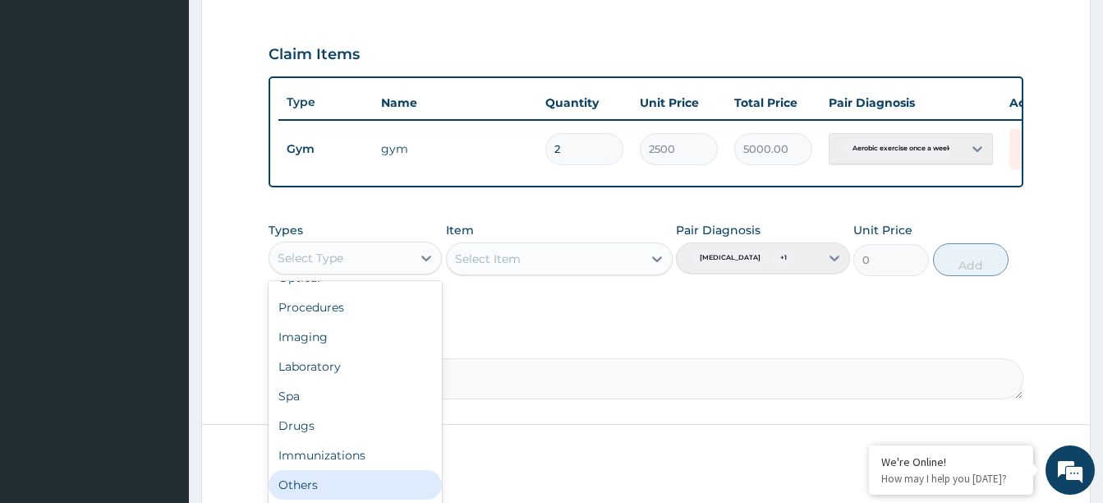
scroll to position [56, 0]
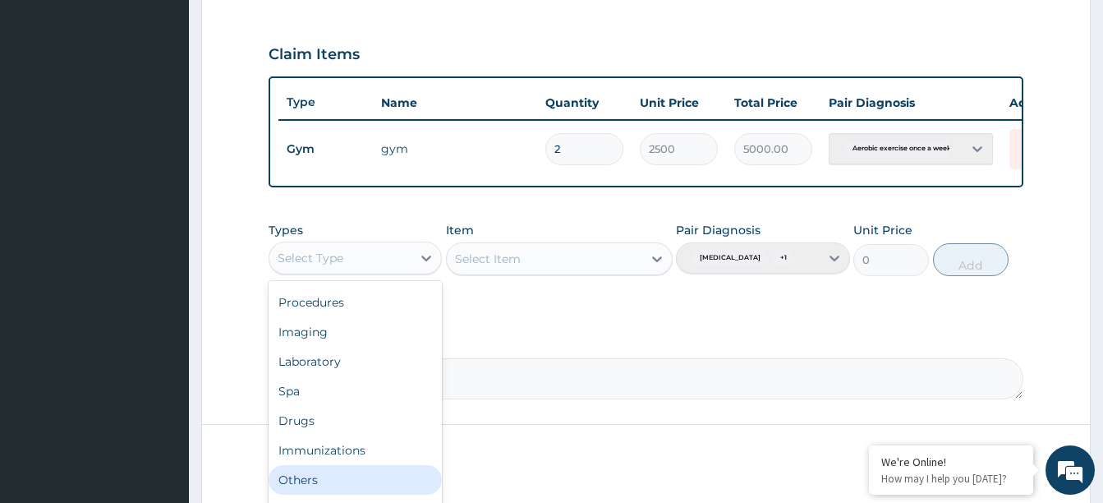
click at [355, 494] on div "Others" at bounding box center [355, 480] width 173 height 30
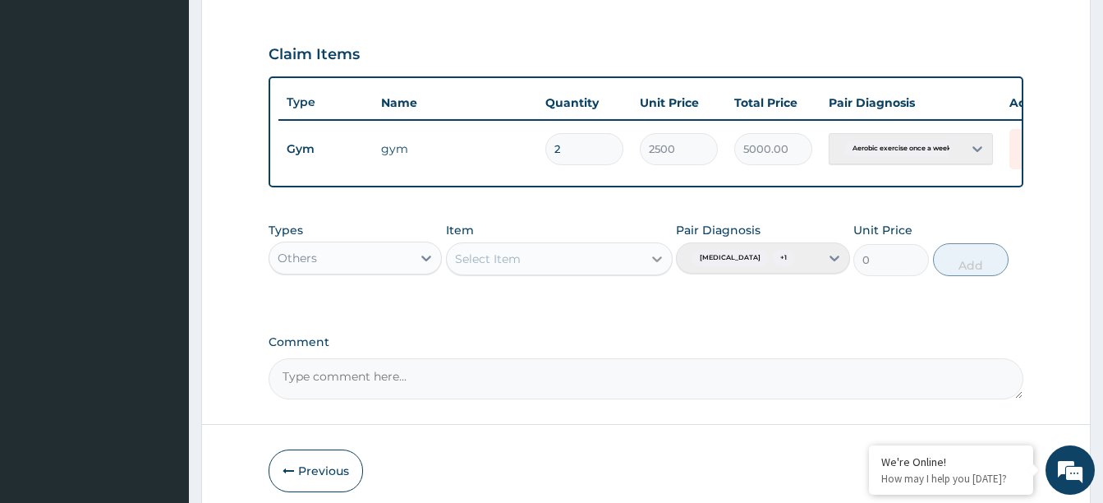
click at [654, 262] on icon at bounding box center [657, 259] width 10 height 6
click at [833, 276] on div "Pair Diagnosis Lack of physical exercise + 1" at bounding box center [762, 249] width 173 height 54
click at [834, 276] on div "Pair Diagnosis Lack of physical exercise + 1" at bounding box center [762, 249] width 173 height 54
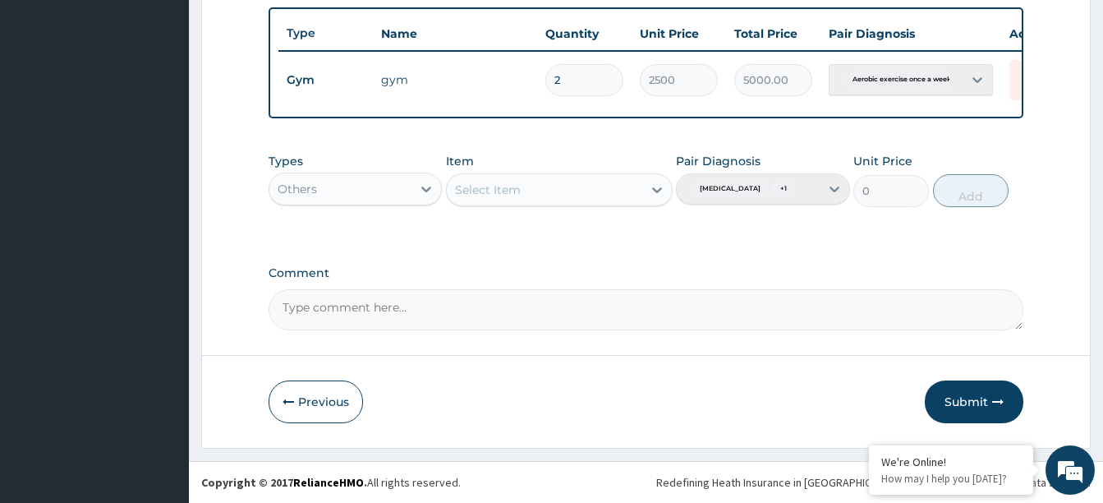
scroll to position [610, 0]
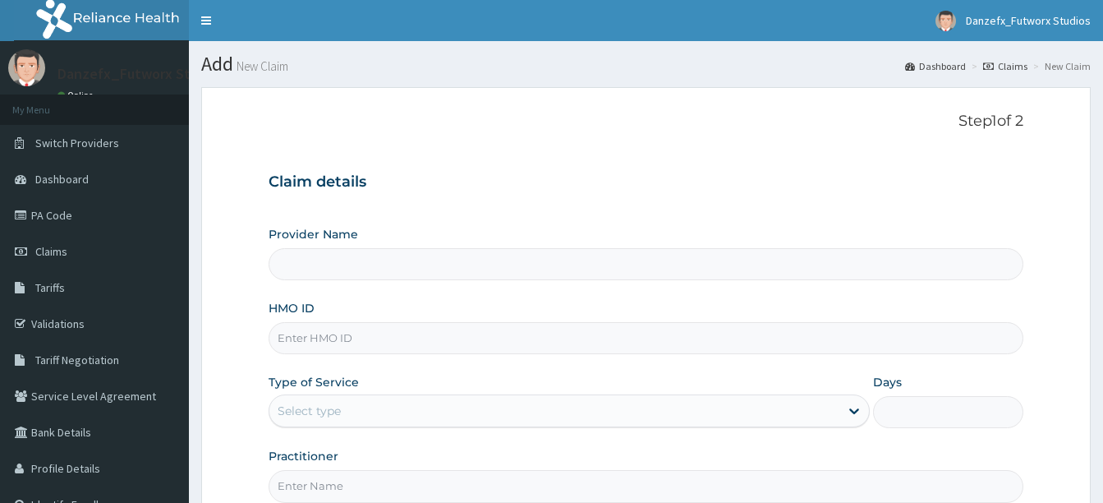
type input "Danzefx Futworx Studios- GYM"
type input "1"
